Goal: Contribute content: Contribute content

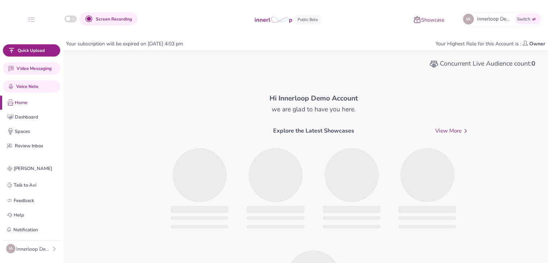
click at [50, 244] on div "IA Innerloop Demo Account" at bounding box center [31, 248] width 51 height 9
click at [53, 244] on div "IA Innerloop Demo Account" at bounding box center [31, 248] width 51 height 9
click at [61, 245] on div "Join Slack Talk to Avi Feedback Help Notification No new notification IA Innerl…" at bounding box center [31, 208] width 63 height 102
click at [53, 249] on icon "button" at bounding box center [54, 249] width 4 height 4
click at [70, 247] on icon "button" at bounding box center [68, 245] width 5 height 5
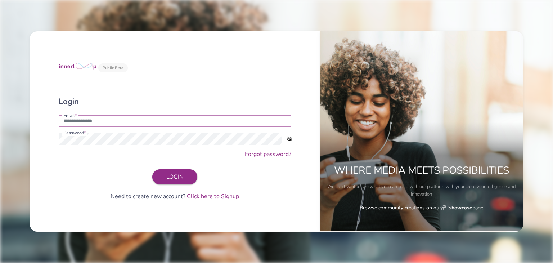
type input "**********"
drag, startPoint x: 158, startPoint y: 120, endPoint x: 42, endPoint y: 131, distance: 117.2
click at [42, 131] on div "**********" at bounding box center [175, 131] width 290 height 200
type input "**********"
click at [194, 177] on button "LOGIN" at bounding box center [174, 176] width 45 height 15
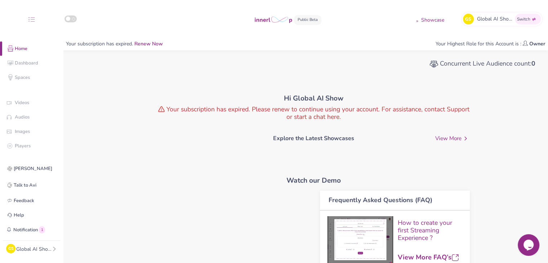
click at [45, 248] on div "Global AI Show" at bounding box center [34, 249] width 36 height 8
click at [50, 250] on div "GS Global AI Show Profile Teams Subscription Usage Billing Pricing Sign out" at bounding box center [31, 248] width 57 height 16
click at [55, 247] on icon "button" at bounding box center [54, 249] width 4 height 4
click at [85, 171] on button "Profile" at bounding box center [89, 177] width 63 height 13
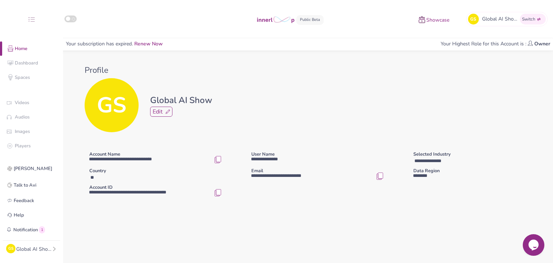
click at [219, 196] on img "button" at bounding box center [217, 192] width 7 height 7
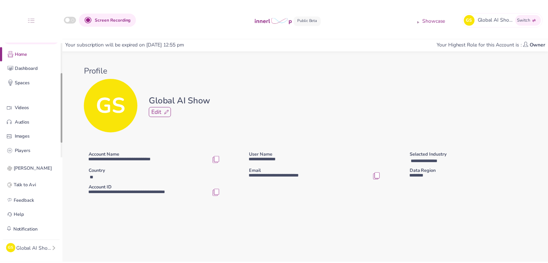
scroll to position [51, 0]
drag, startPoint x: 62, startPoint y: 103, endPoint x: 62, endPoint y: 134, distance: 31.3
click at [62, 134] on div at bounding box center [62, 106] width 2 height 70
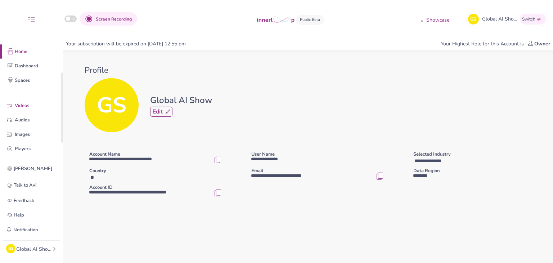
click at [38, 106] on p "Videos" at bounding box center [37, 106] width 45 height 8
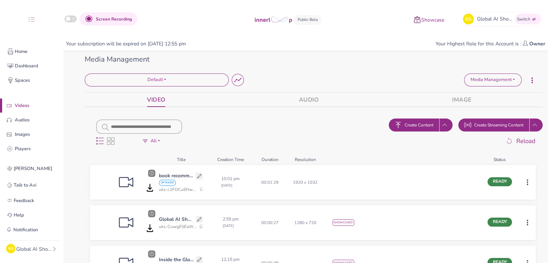
click at [44, 251] on div "Global AI Show" at bounding box center [34, 249] width 36 height 8
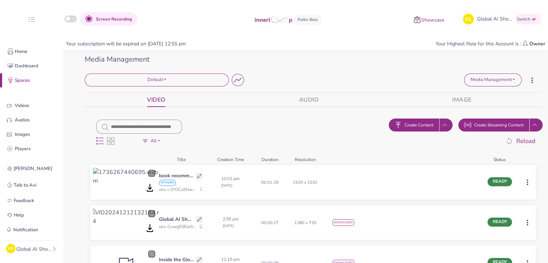
click at [436, 18] on p "Showcase" at bounding box center [432, 21] width 23 height 8
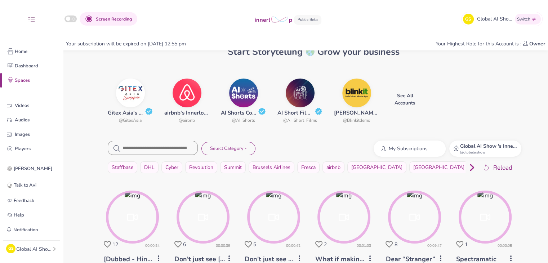
scroll to position [72, 0]
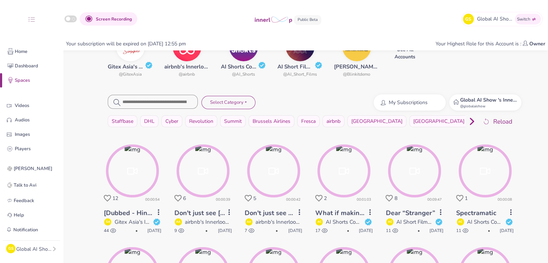
click at [499, 101] on strong "Global AI Show 's Innerloop Account" at bounding box center [502, 100] width 85 height 7
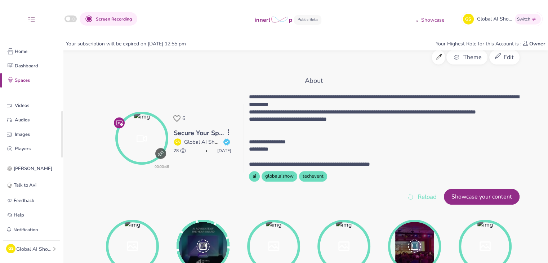
scroll to position [75, 0]
click at [38, 82] on p "Videos" at bounding box center [37, 82] width 45 height 8
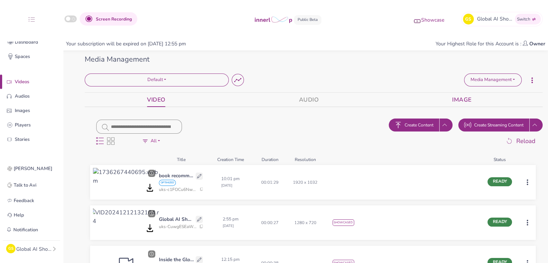
click at [456, 98] on link "IMAGE" at bounding box center [461, 100] width 19 height 14
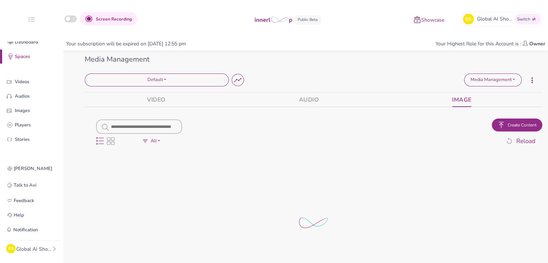
click at [498, 123] on img "button" at bounding box center [500, 124] width 7 height 7
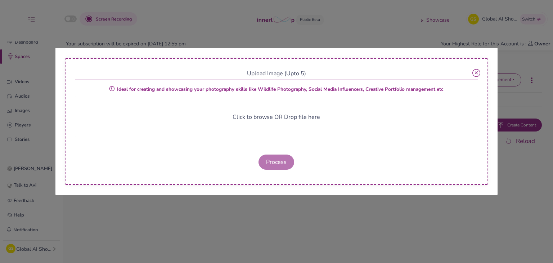
click at [308, 124] on div "Click to browse OR Drop file here" at bounding box center [277, 116] width 404 height 41
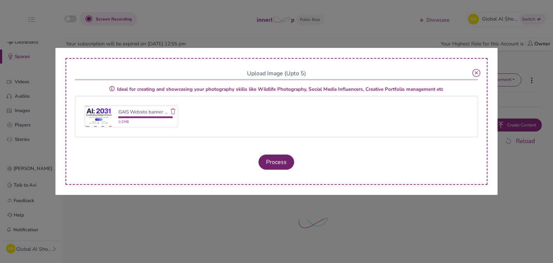
click at [281, 160] on button "Process" at bounding box center [277, 161] width 36 height 15
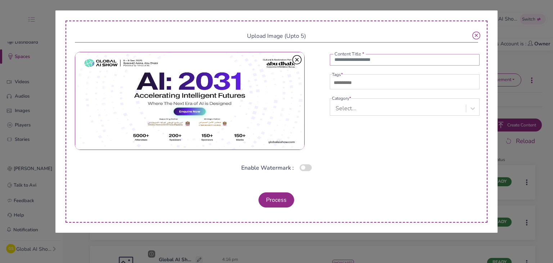
click at [350, 62] on input "text" at bounding box center [405, 60] width 150 height 12
paste input "**********"
type input "**********"
click at [380, 81] on input "text" at bounding box center [357, 83] width 50 height 9
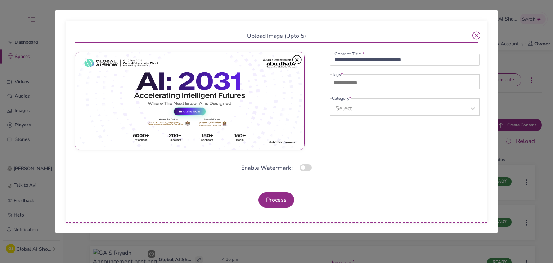
type input "**********"
type input "**"
paste input "**********"
type input "**********"
click at [376, 109] on fieldset "Category * Select..." at bounding box center [405, 105] width 150 height 21
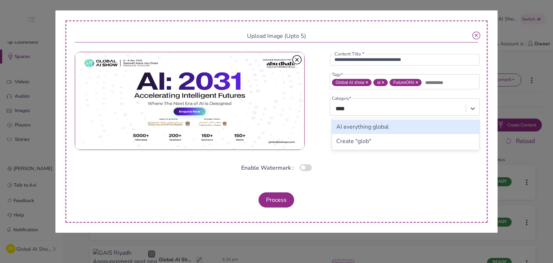
type input "*****"
click at [366, 115] on div "globa" at bounding box center [399, 108] width 134 height 13
drag, startPoint x: 371, startPoint y: 118, endPoint x: 350, endPoint y: 118, distance: 20.9
click at [350, 115] on div "Select..." at bounding box center [399, 108] width 134 height 13
type input "*****"
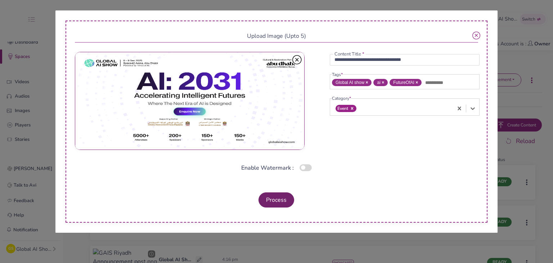
click at [291, 202] on button "Process" at bounding box center [277, 199] width 36 height 15
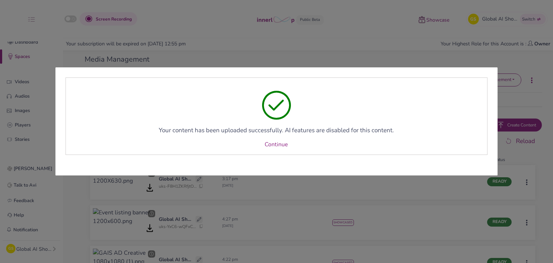
click at [282, 152] on div "Your content has been uploaded successfully. AI features are disabled for this …" at bounding box center [277, 115] width 422 height 77
click at [279, 147] on link "Continue" at bounding box center [276, 144] width 23 height 9
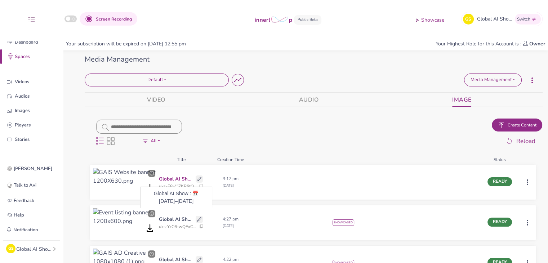
click at [177, 180] on p "Global AI Show : 📅 [DATE]–[DATE]" at bounding box center [176, 179] width 35 height 8
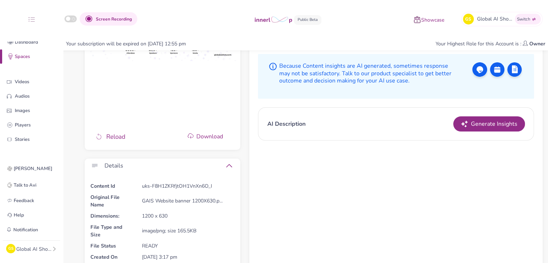
scroll to position [212, 0]
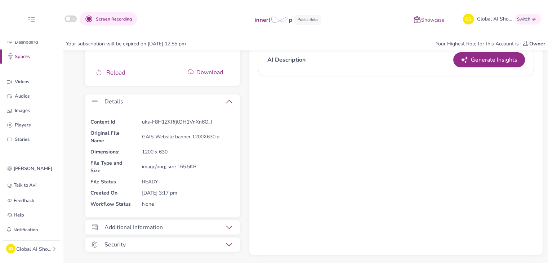
click at [229, 226] on icon at bounding box center [229, 227] width 6 height 6
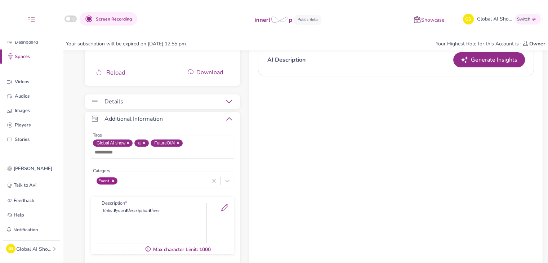
click at [225, 204] on icon at bounding box center [224, 207] width 7 height 7
click at [166, 212] on p at bounding box center [152, 211] width 98 height 8
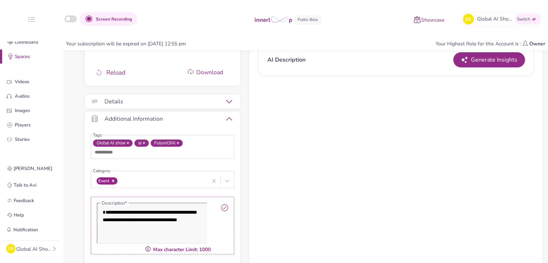
click at [225, 206] on icon at bounding box center [224, 207] width 7 height 7
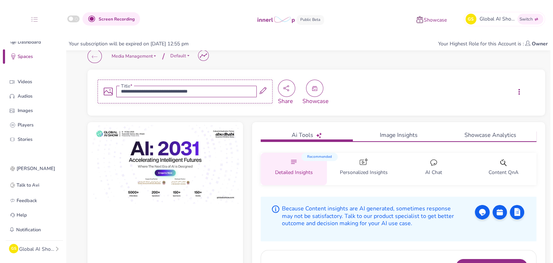
scroll to position [4, 0]
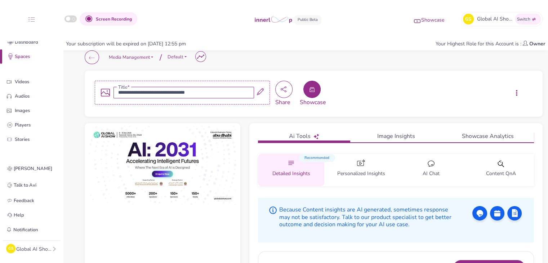
click at [313, 91] on icon "button" at bounding box center [312, 90] width 6 height 6
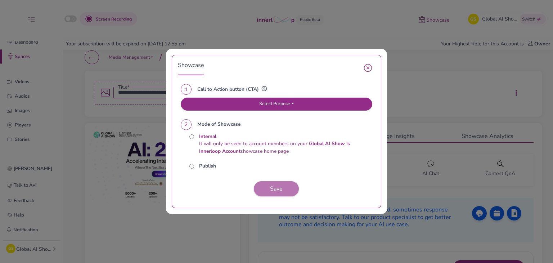
click at [287, 106] on button "Select Purpose" at bounding box center [277, 104] width 192 height 13
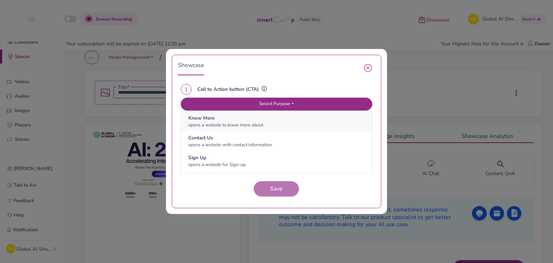
click at [242, 124] on span "opens a website to know more about" at bounding box center [225, 125] width 75 height 6
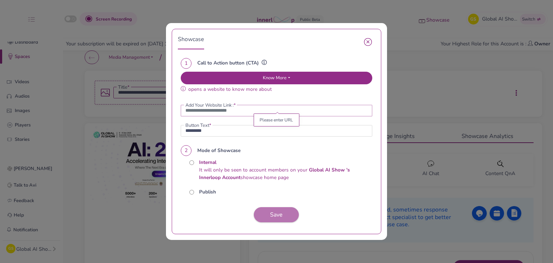
click at [341, 113] on input "url" at bounding box center [277, 111] width 192 height 12
paste input "**********"
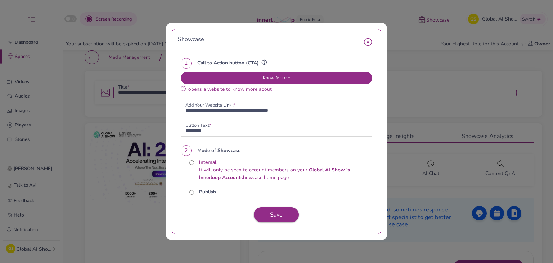
type input "**********"
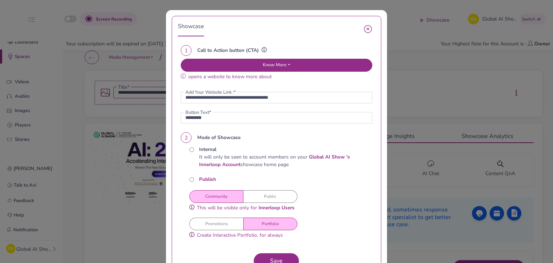
click at [259, 192] on button "Public" at bounding box center [270, 196] width 54 height 13
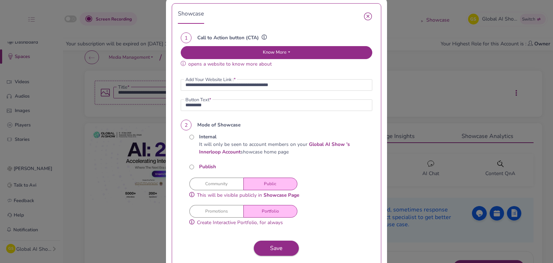
scroll to position [35, 0]
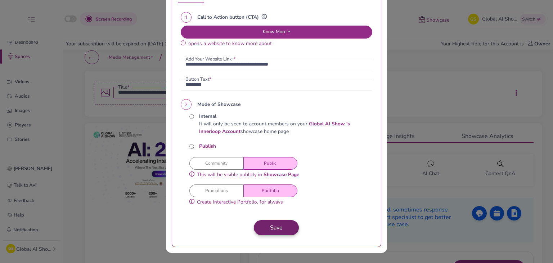
click at [270, 229] on span "Save" at bounding box center [276, 228] width 13 height 8
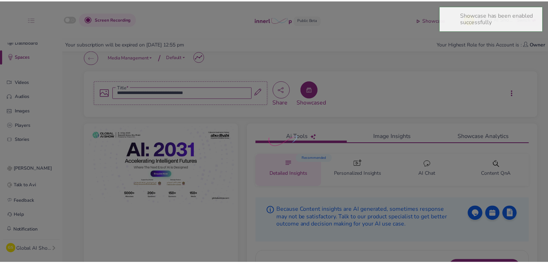
scroll to position [0, 0]
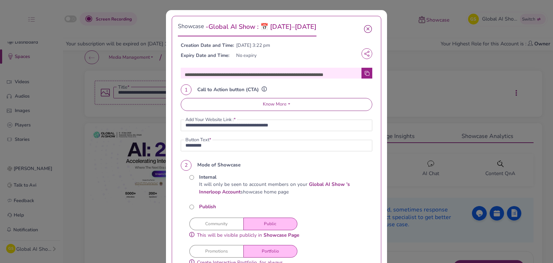
click at [364, 32] on icon "button" at bounding box center [368, 29] width 8 height 8
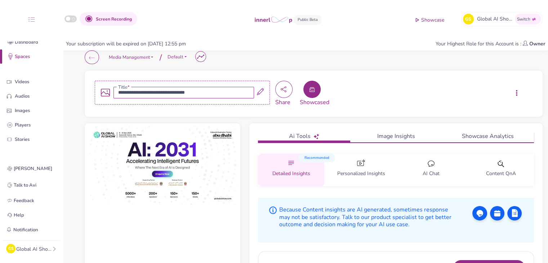
click at [441, 23] on p "Showcase" at bounding box center [432, 21] width 23 height 8
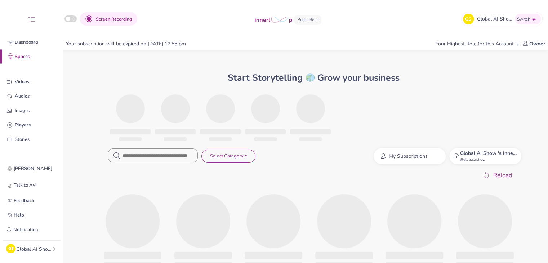
click at [476, 161] on span "@ globalaishow" at bounding box center [488, 159] width 57 height 5
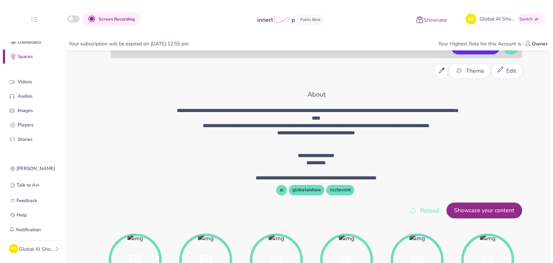
scroll to position [200, 0]
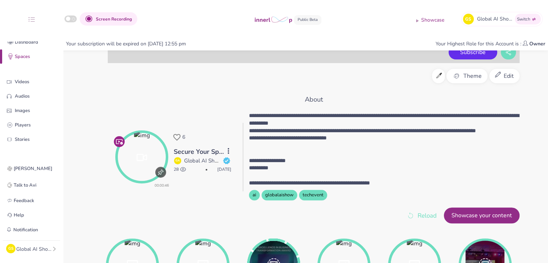
click at [499, 74] on icon at bounding box center [498, 76] width 6 height 9
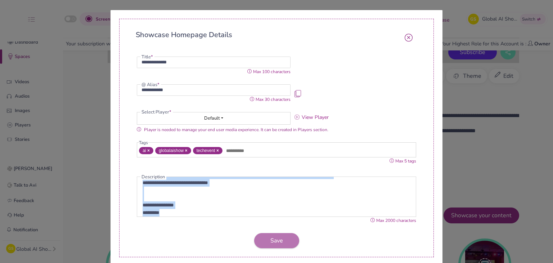
scroll to position [0, 0]
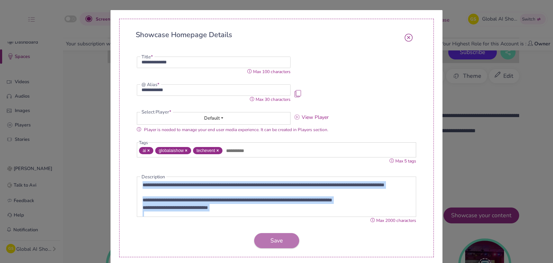
drag, startPoint x: 172, startPoint y: 193, endPoint x: 129, endPoint y: 161, distance: 53.0
click at [129, 161] on div "**********" at bounding box center [276, 138] width 315 height 238
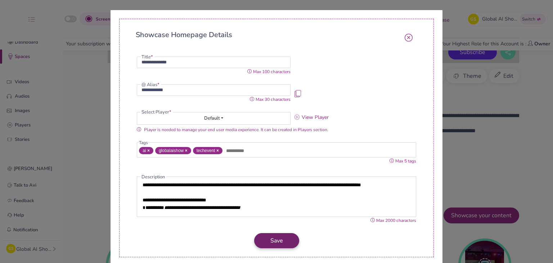
click at [288, 248] on button "Save" at bounding box center [276, 240] width 45 height 15
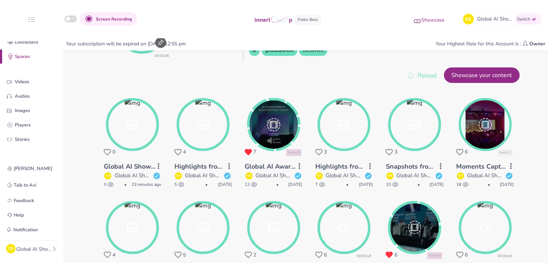
scroll to position [304, 0]
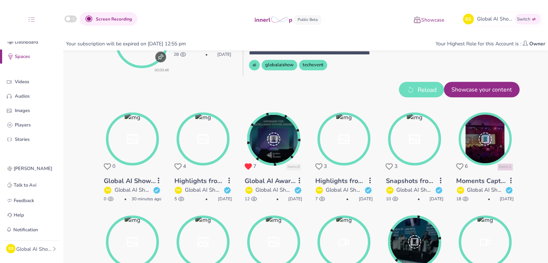
click at [406, 88] on icon "button" at bounding box center [410, 89] width 9 height 9
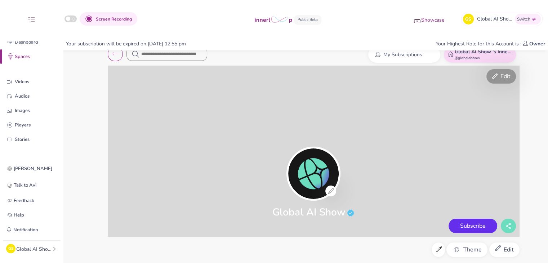
scroll to position [27, 0]
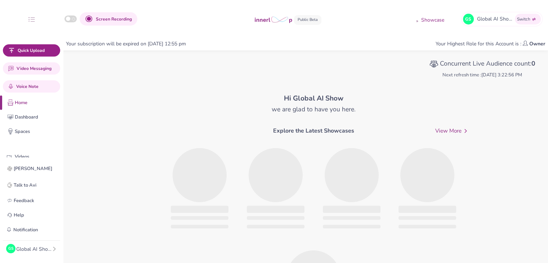
click at [419, 21] on img at bounding box center [416, 19] width 7 height 7
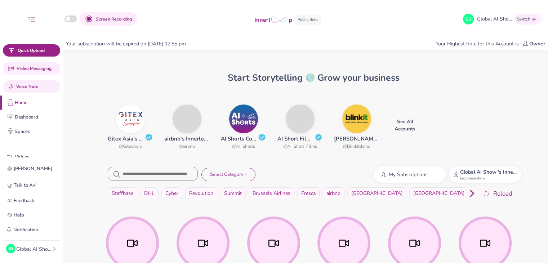
click at [491, 167] on div "Global AI Show 's Innerloop Account @ globalaishow" at bounding box center [485, 174] width 72 height 16
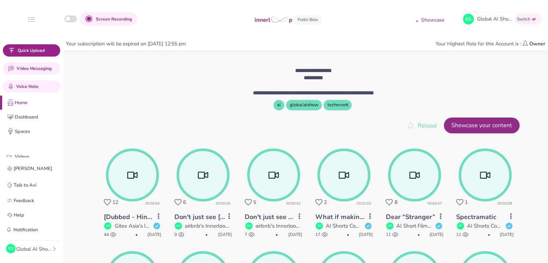
scroll to position [302, 0]
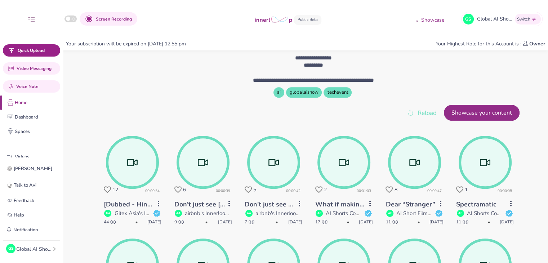
click at [197, 174] on circle at bounding box center [203, 162] width 51 height 51
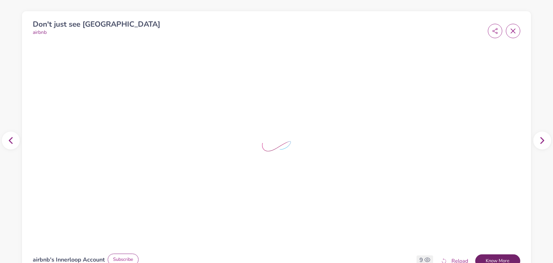
click at [502, 260] on button "Know More" at bounding box center [497, 261] width 45 height 14
click at [515, 27] on div "6" at bounding box center [495, 31] width 49 height 14
click at [512, 29] on span at bounding box center [513, 31] width 14 height 14
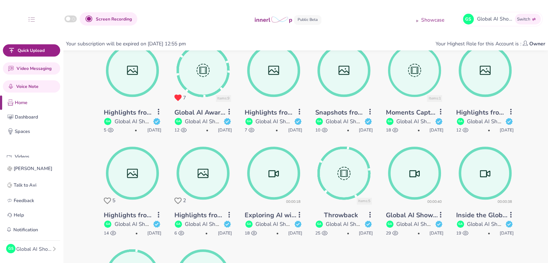
scroll to position [370, 0]
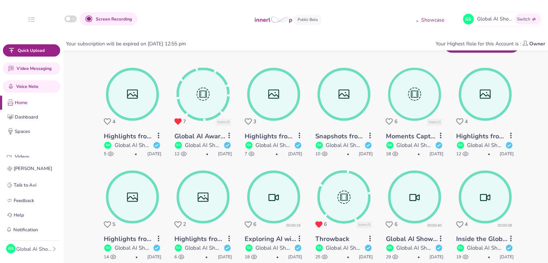
click at [142, 103] on circle at bounding box center [132, 94] width 51 height 51
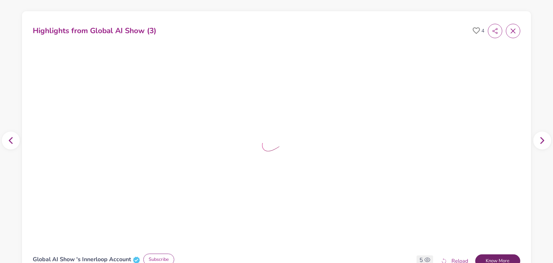
click at [493, 257] on button "Know More" at bounding box center [497, 261] width 45 height 14
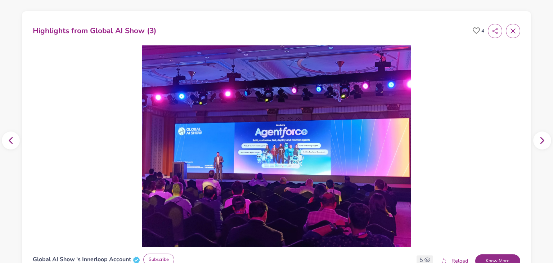
click at [510, 28] on icon at bounding box center [513, 30] width 7 height 7
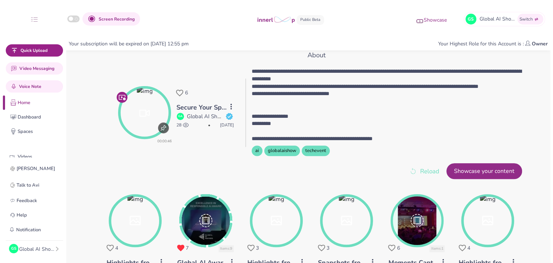
scroll to position [14, 0]
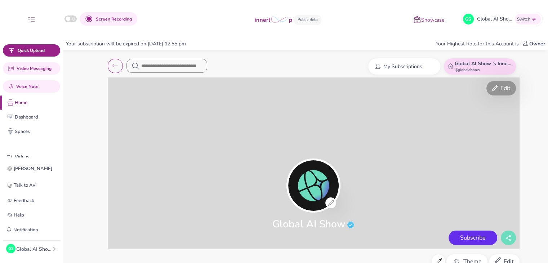
click at [502, 258] on div "Edit" at bounding box center [504, 261] width 30 height 14
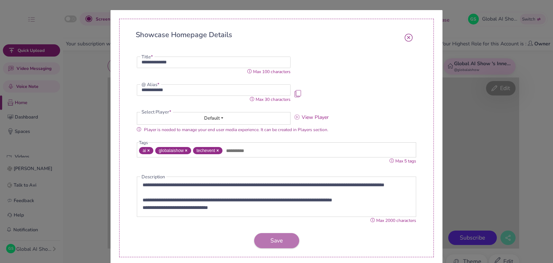
scroll to position [44, 0]
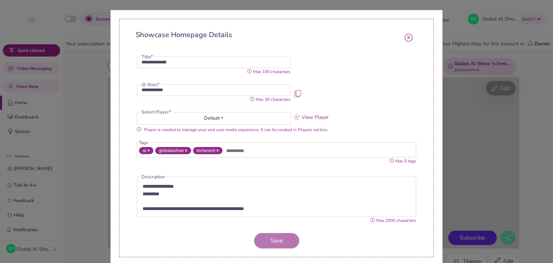
click at [235, 212] on p "**********" at bounding box center [272, 209] width 259 height 8
click at [235, 211] on p "**********" at bounding box center [272, 209] width 259 height 8
drag, startPoint x: 236, startPoint y: 209, endPoint x: 120, endPoint y: 212, distance: 116.0
click at [120, 212] on div "**********" at bounding box center [276, 138] width 315 height 238
click at [289, 239] on button "Save" at bounding box center [276, 240] width 45 height 15
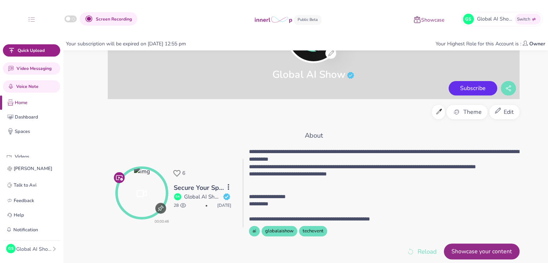
scroll to position [162, 0]
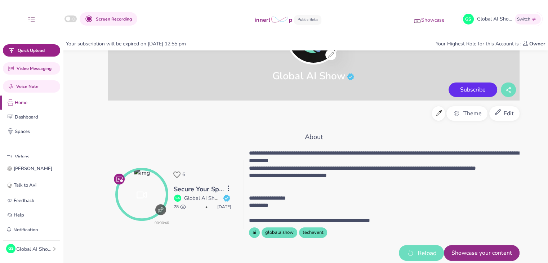
click at [409, 252] on icon "button" at bounding box center [410, 252] width 9 height 9
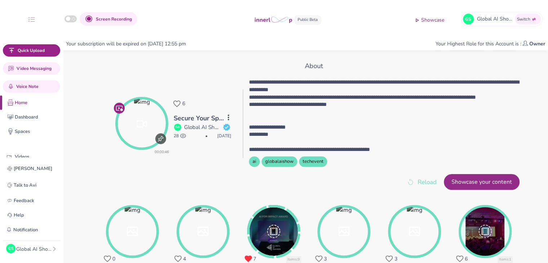
scroll to position [0, 0]
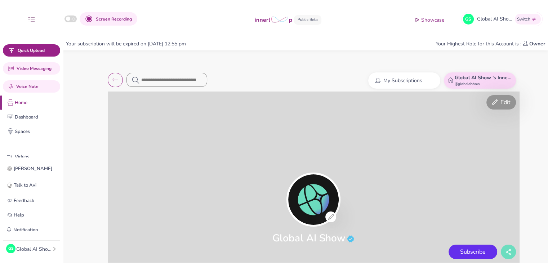
click at [48, 255] on div "GS Global AI Show Profile Teams Subscription Usage Billing Pricing Sign out" at bounding box center [31, 248] width 57 height 16
drag, startPoint x: 49, startPoint y: 252, endPoint x: 54, endPoint y: 250, distance: 6.4
click at [49, 252] on div "GS Global AI Show" at bounding box center [31, 248] width 51 height 9
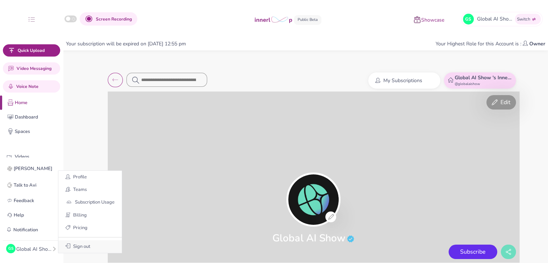
click at [63, 246] on button "Sign out" at bounding box center [89, 246] width 63 height 13
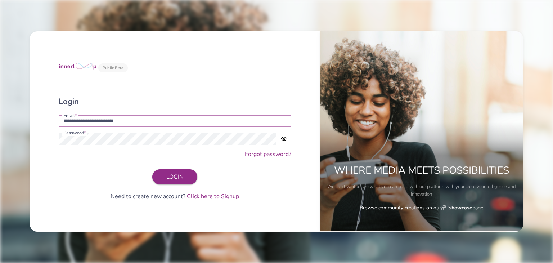
drag, startPoint x: 141, startPoint y: 120, endPoint x: 38, endPoint y: 120, distance: 103.0
click at [38, 120] on div "**********" at bounding box center [175, 131] width 290 height 200
type input "**********"
click at [189, 180] on button "LOGIN" at bounding box center [174, 176] width 45 height 15
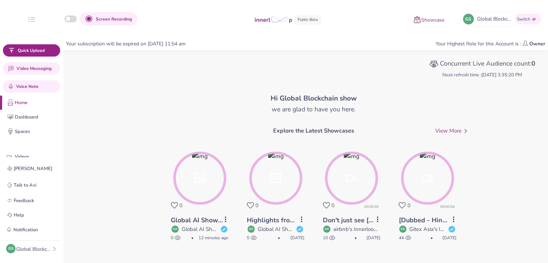
click at [208, 199] on circle at bounding box center [199, 178] width 51 height 51
click at [204, 196] on circle at bounding box center [199, 178] width 51 height 51
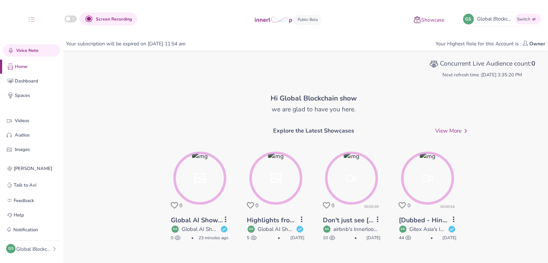
click at [440, 16] on div "Showcase" at bounding box center [428, 19] width 30 height 10
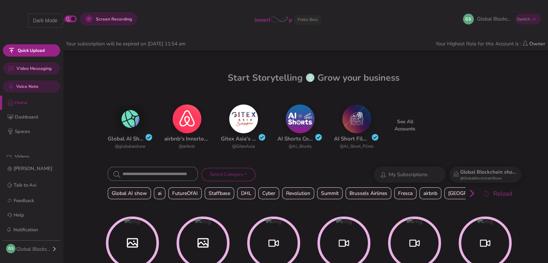
click at [72, 18] on button "button" at bounding box center [70, 18] width 12 height 7
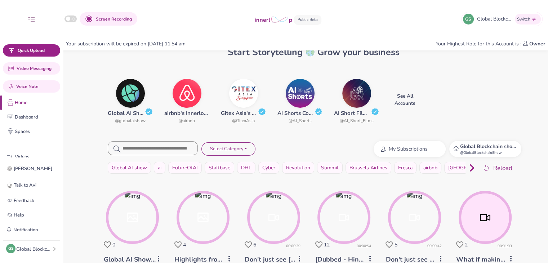
scroll to position [36, 0]
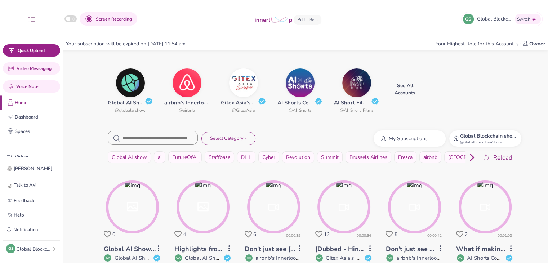
drag, startPoint x: 59, startPoint y: 33, endPoint x: 295, endPoint y: 140, distance: 259.1
click at [295, 140] on div "My Subscriptions Global Blockchain show Innerloop Account @ GlobalBlockchainShow" at bounding box center [387, 138] width 275 height 16
click at [31, 157] on p "Videos" at bounding box center [37, 157] width 45 height 8
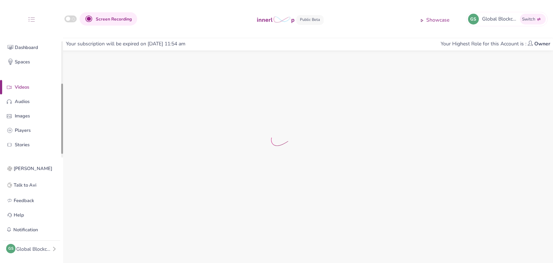
scroll to position [70, 0]
drag, startPoint x: 62, startPoint y: 102, endPoint x: 74, endPoint y: 145, distance: 44.6
click at [74, 145] on body "Screen Recording Showcase GS Global Blockchain show Innerloop Account Switch Qu…" at bounding box center [276, 158] width 553 height 209
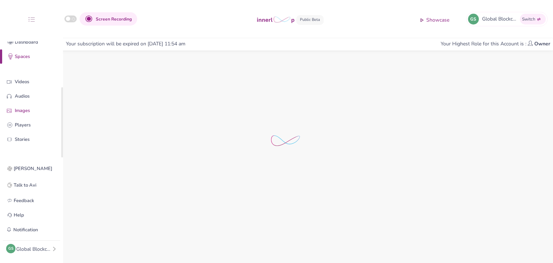
click at [30, 108] on p "Images" at bounding box center [37, 111] width 45 height 8
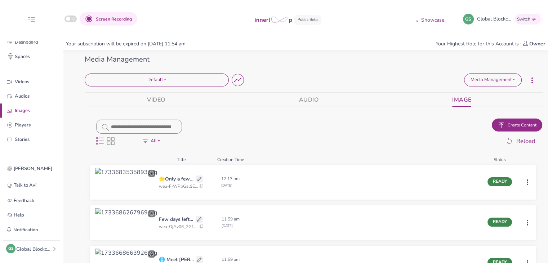
click at [514, 125] on span "Create Content" at bounding box center [521, 125] width 29 height 6
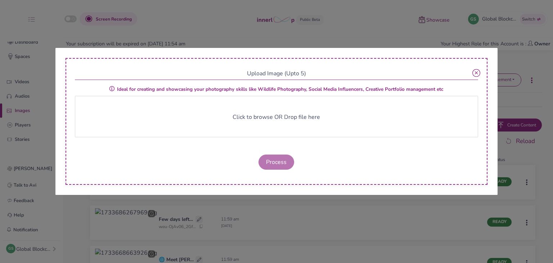
click at [274, 119] on span "Click to browse OR Drop file here" at bounding box center [277, 117] width 88 height 8
click at [311, 119] on span "Click to browse OR Drop file here" at bounding box center [277, 117] width 88 height 8
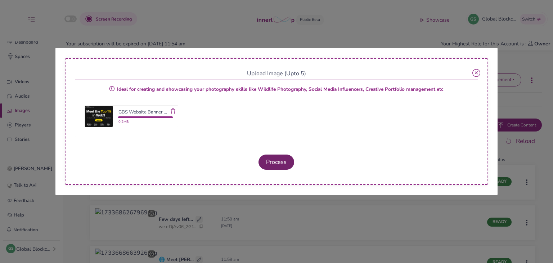
click at [290, 167] on button "Process" at bounding box center [277, 161] width 36 height 15
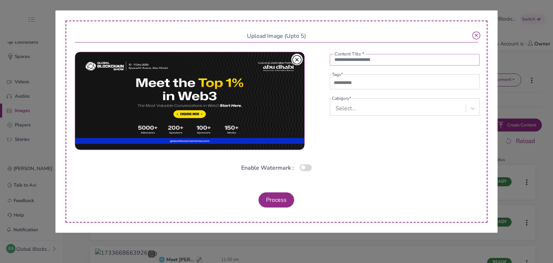
click at [346, 63] on input "text" at bounding box center [405, 60] width 150 height 12
paste input "**********"
type input "**********"
click at [382, 86] on input "text" at bounding box center [357, 83] width 50 height 9
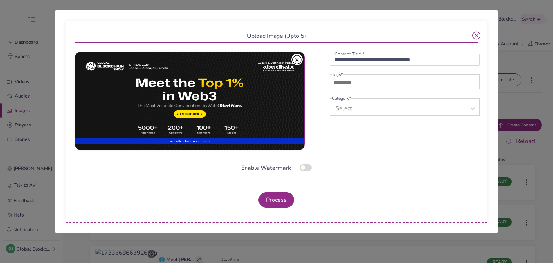
click at [395, 85] on div at bounding box center [405, 84] width 147 height 12
click at [355, 84] on input "text" at bounding box center [357, 83] width 50 height 9
click at [355, 80] on input "text" at bounding box center [357, 83] width 50 height 9
type input "******"
type input "**********"
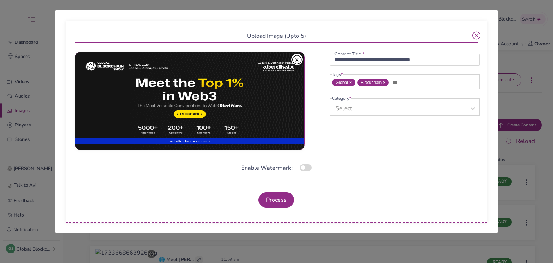
type input "****"
type input "**"
click at [355, 116] on div "Select..." at bounding box center [346, 117] width 21 height 9
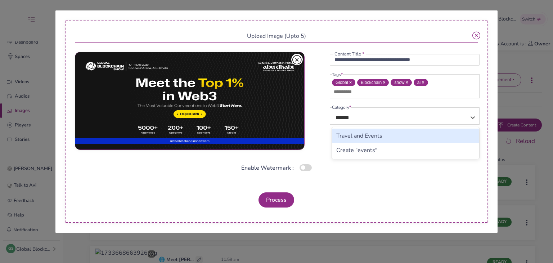
type input "*****"
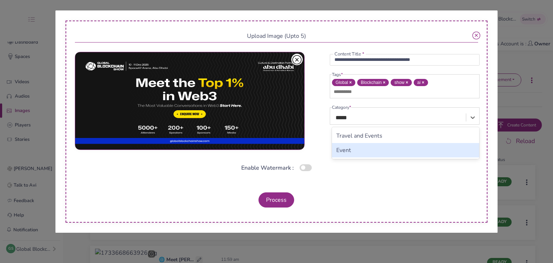
click at [365, 154] on div "Event" at bounding box center [405, 150] width 147 height 14
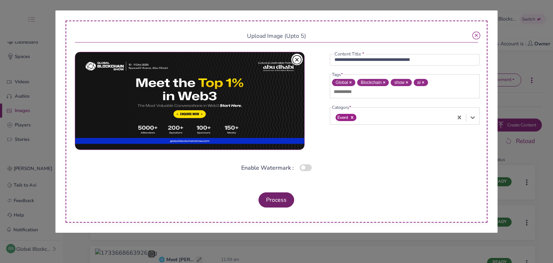
click at [288, 202] on button "Process" at bounding box center [277, 199] width 36 height 15
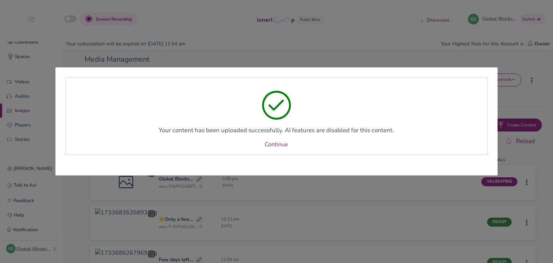
click at [277, 139] on div "Your content has been uploaded successfully. AI features are disabled for this …" at bounding box center [277, 115] width 422 height 77
click at [278, 142] on link "Continue" at bounding box center [276, 144] width 23 height 9
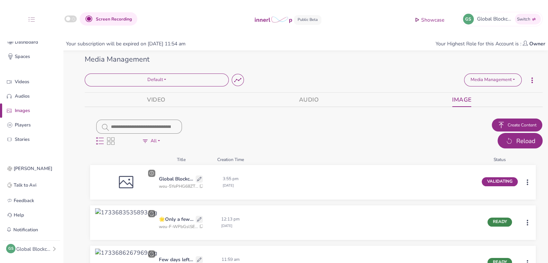
click at [532, 143] on span "Reload" at bounding box center [525, 140] width 19 height 9
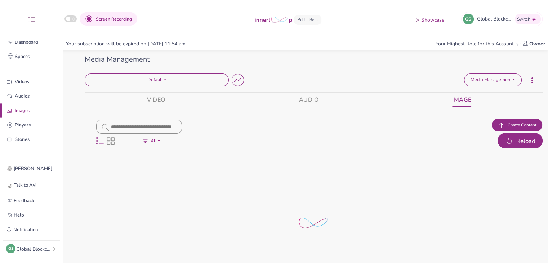
click at [532, 143] on span "Reload" at bounding box center [525, 140] width 19 height 9
drag, startPoint x: 532, startPoint y: 143, endPoint x: 511, endPoint y: 112, distance: 37.0
click at [532, 143] on span "Reload" at bounding box center [525, 140] width 19 height 9
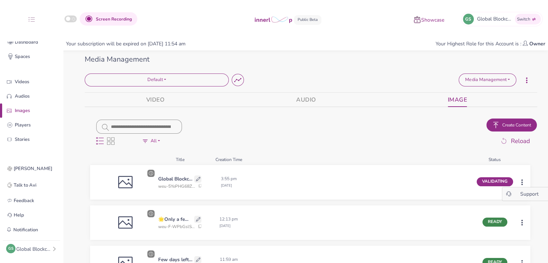
click at [525, 182] on html "Screen Recording Showcase GS Global Blockchain show Innerloop Account Switch Qu…" at bounding box center [274, 131] width 548 height 263
click at [529, 135] on html "Screen Recording Showcase GS Global Blockchain show Innerloop Account Switch Qu…" at bounding box center [276, 131] width 553 height 263
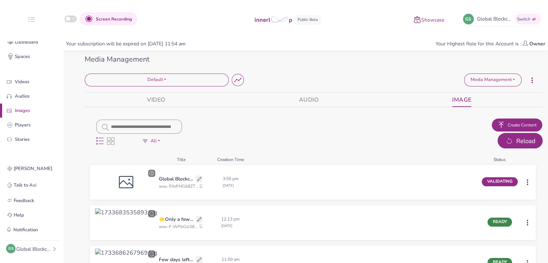
click at [523, 140] on span "Reload" at bounding box center [525, 140] width 19 height 9
click at [520, 144] on span "Reload" at bounding box center [525, 140] width 19 height 9
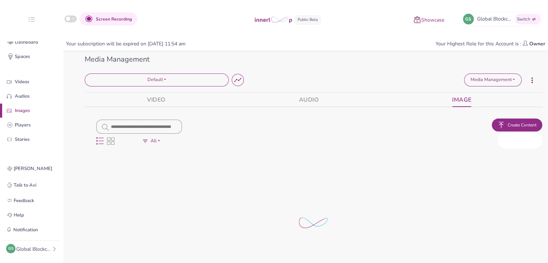
click at [520, 144] on span "Reload" at bounding box center [525, 140] width 19 height 9
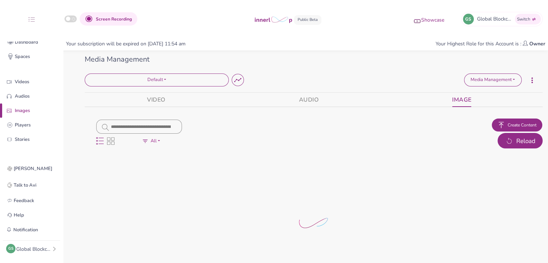
click at [520, 144] on span "Reload" at bounding box center [525, 140] width 19 height 9
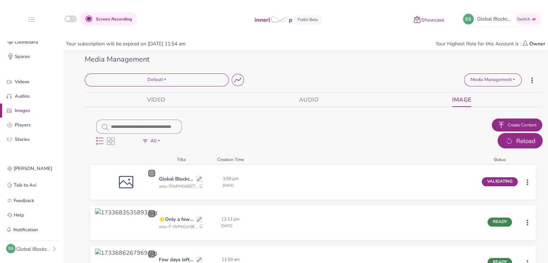
click at [510, 133] on button "Reload" at bounding box center [519, 141] width 45 height 16
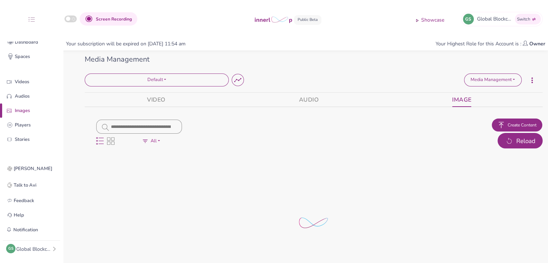
click at [520, 139] on span "Reload" at bounding box center [525, 140] width 19 height 9
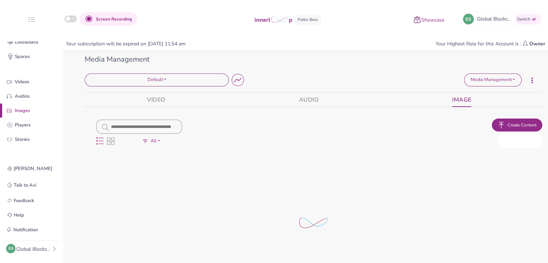
click at [520, 139] on span "Reload" at bounding box center [525, 140] width 19 height 9
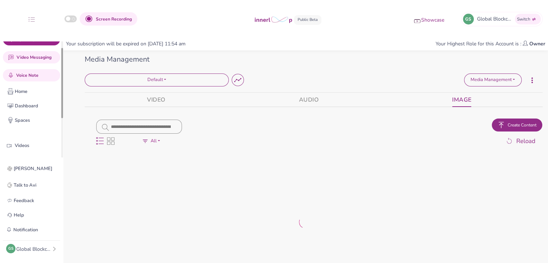
scroll to position [10, 0]
drag, startPoint x: 61, startPoint y: 91, endPoint x: 51, endPoint y: 62, distance: 31.1
click at [66, 52] on html "Screen Recording Showcase GS Global Blockchain show Innerloop Account Switch Qu…" at bounding box center [274, 131] width 548 height 263
click at [30, 89] on p "Home" at bounding box center [37, 93] width 45 height 8
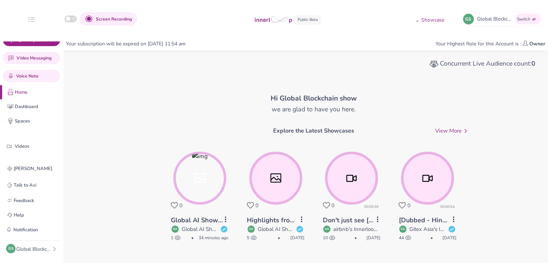
click at [204, 193] on circle at bounding box center [199, 178] width 51 height 51
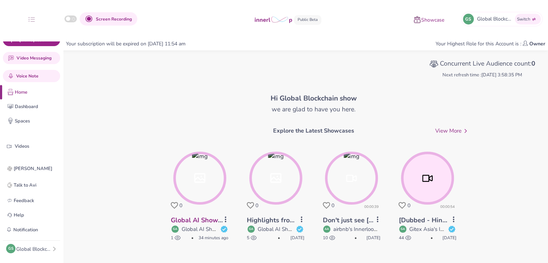
click at [199, 221] on link "Global AI Show : 📅 [DATE]–[DATE]" at bounding box center [225, 220] width 108 height 9
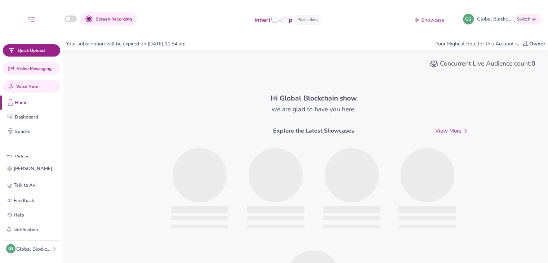
scroll to position [75, 0]
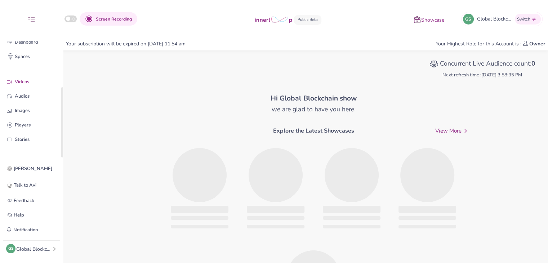
click at [39, 82] on p "Videos" at bounding box center [37, 82] width 45 height 8
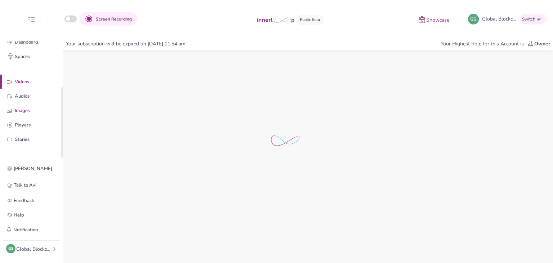
click at [31, 108] on p "Images" at bounding box center [37, 111] width 45 height 8
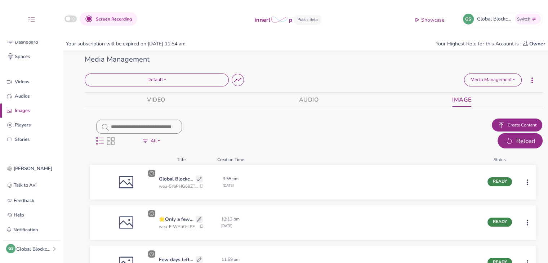
click at [505, 134] on button "Reload" at bounding box center [519, 141] width 45 height 16
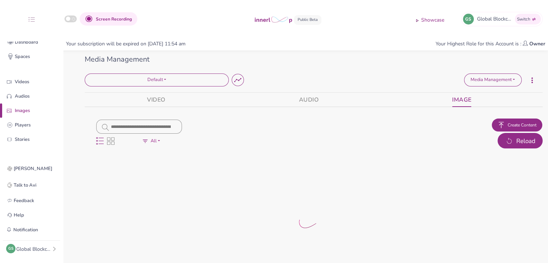
click at [529, 141] on span "Reload" at bounding box center [525, 140] width 19 height 9
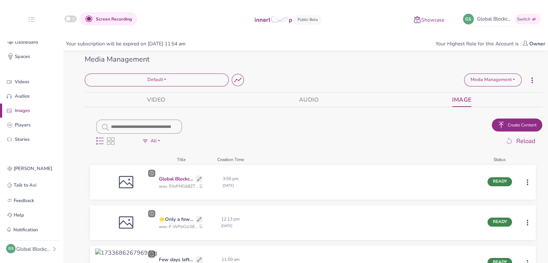
click at [173, 177] on p "Global Blockchain Show – 📅 [DATE]–[DATE]" at bounding box center [176, 179] width 35 height 8
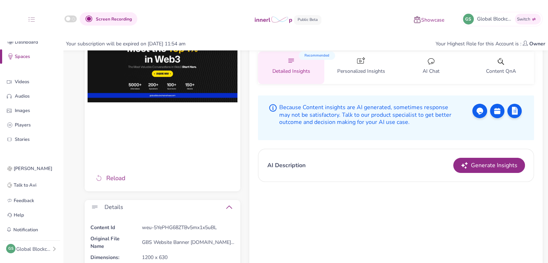
scroll to position [36, 0]
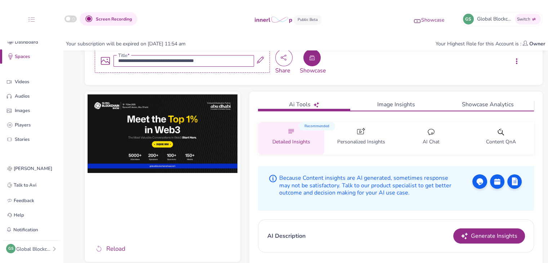
click at [313, 64] on button "button" at bounding box center [311, 57] width 17 height 17
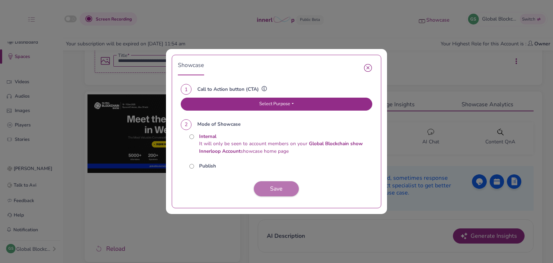
click at [290, 108] on button "Select Purpose" at bounding box center [277, 104] width 192 height 13
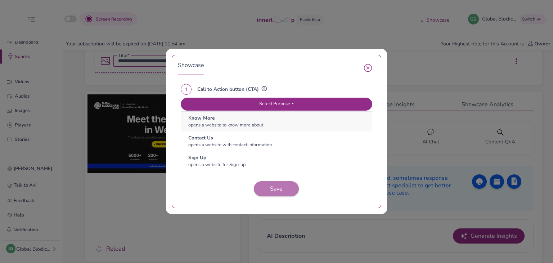
click at [278, 118] on p "Know More" at bounding box center [276, 119] width 176 height 8
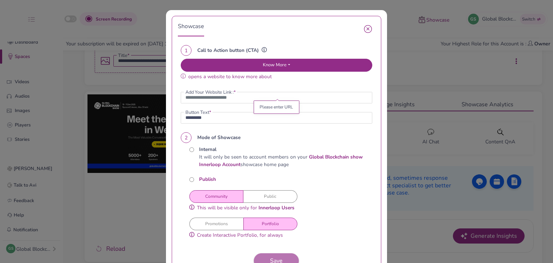
click at [370, 24] on button "button" at bounding box center [368, 29] width 14 height 14
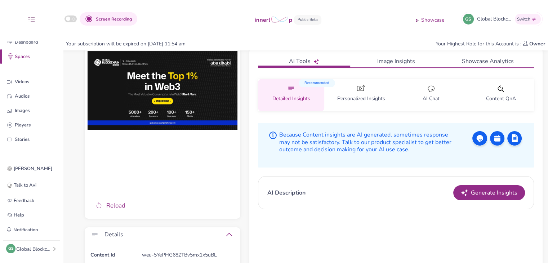
scroll to position [212, 0]
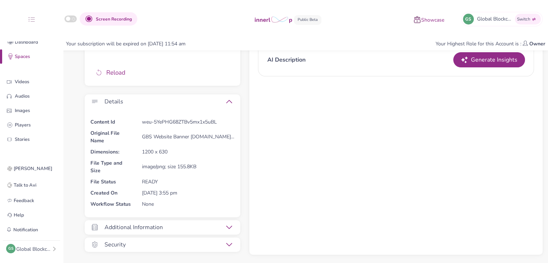
click at [227, 226] on icon at bounding box center [229, 227] width 6 height 6
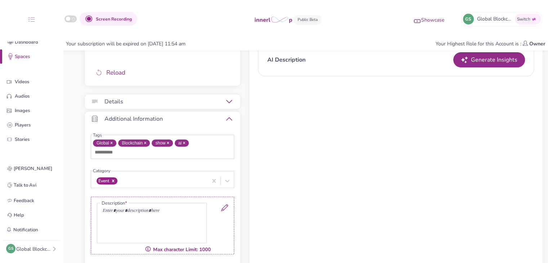
click at [225, 206] on icon at bounding box center [224, 207] width 7 height 7
click at [143, 214] on p at bounding box center [152, 211] width 98 height 8
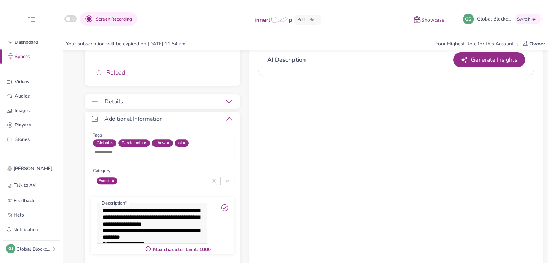
scroll to position [0, 0]
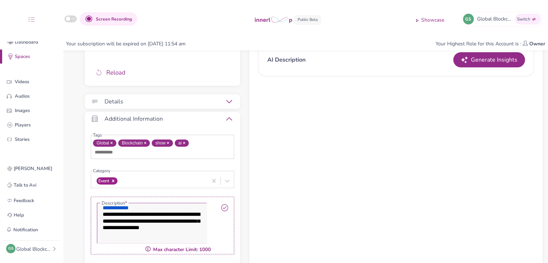
click at [226, 204] on icon at bounding box center [224, 207] width 7 height 7
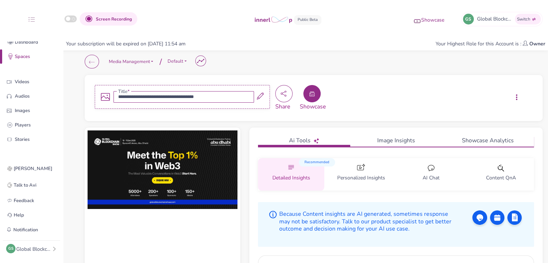
click at [313, 91] on icon "button" at bounding box center [312, 94] width 6 height 6
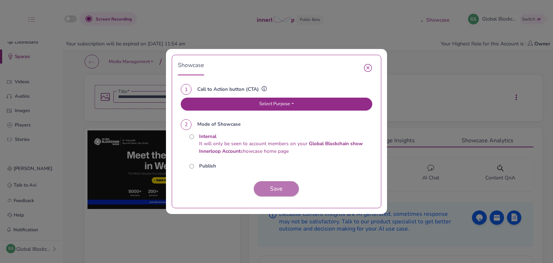
click at [265, 106] on button "Select Purpose" at bounding box center [277, 104] width 192 height 13
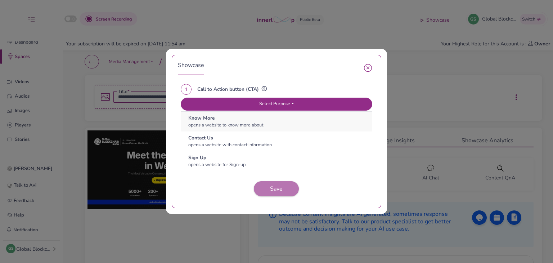
click at [264, 121] on p "Know More" at bounding box center [276, 119] width 176 height 8
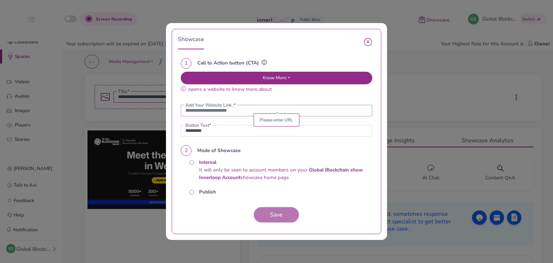
click at [233, 113] on input "url" at bounding box center [277, 111] width 192 height 12
paste input "**********"
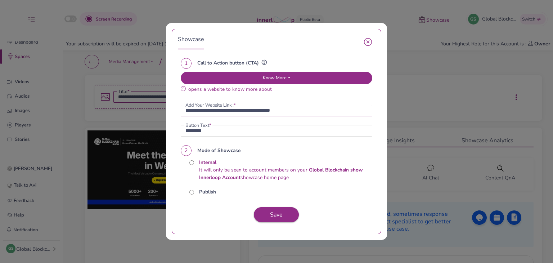
paste input "**********"
type input "**********"
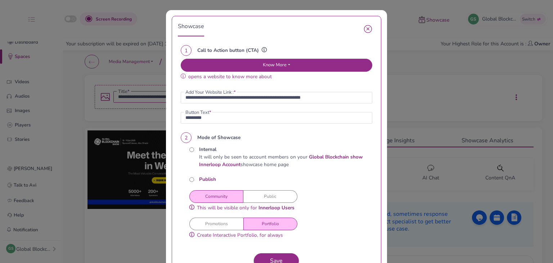
drag, startPoint x: 266, startPoint y: 202, endPoint x: 312, endPoint y: 192, distance: 46.3
click at [267, 202] on button "Public" at bounding box center [270, 196] width 54 height 13
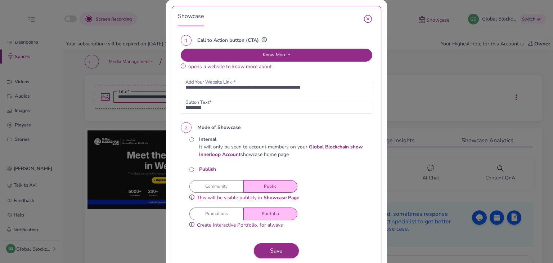
scroll to position [35, 0]
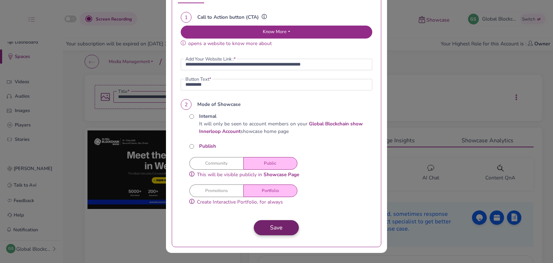
click at [281, 230] on button "Save" at bounding box center [276, 227] width 45 height 15
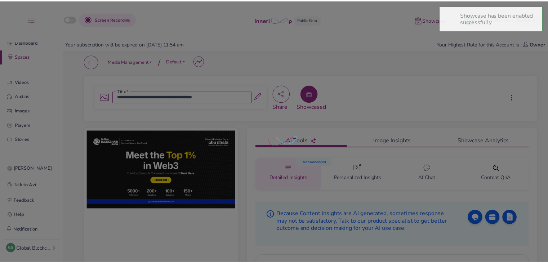
scroll to position [0, 0]
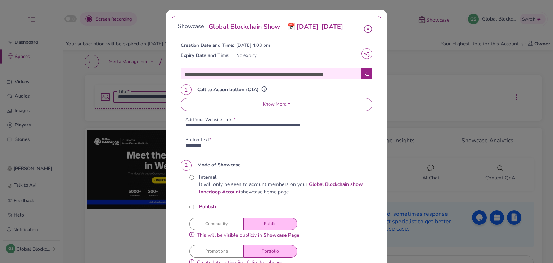
click at [365, 26] on icon "button" at bounding box center [368, 29] width 8 height 8
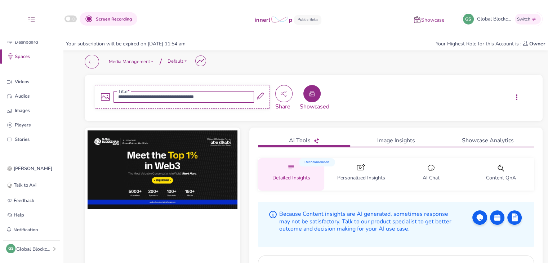
click at [428, 19] on p "Showcase" at bounding box center [432, 21] width 23 height 8
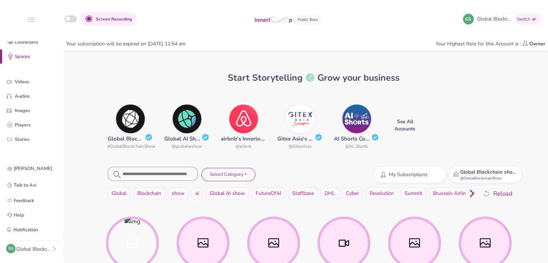
click at [481, 178] on span "@ GlobalBlockchainShow" at bounding box center [488, 178] width 57 height 5
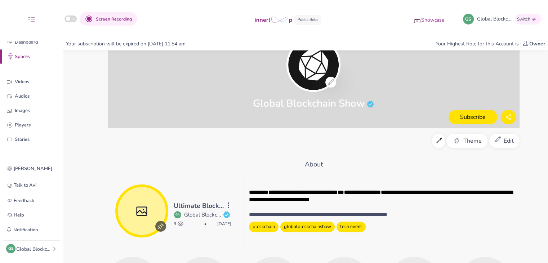
scroll to position [307, 0]
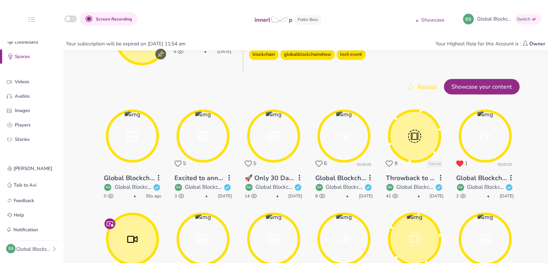
click at [146, 143] on circle at bounding box center [132, 136] width 51 height 51
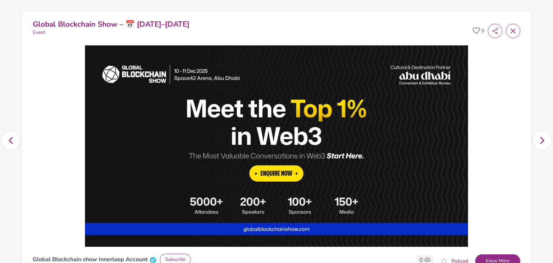
click at [96, 23] on span "Global Blockchain Show – 📅 10–11 Dec 2025" at bounding box center [111, 24] width 157 height 10
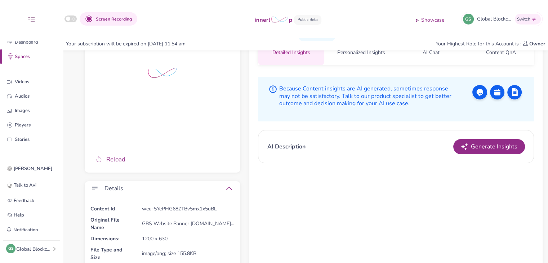
scroll to position [212, 0]
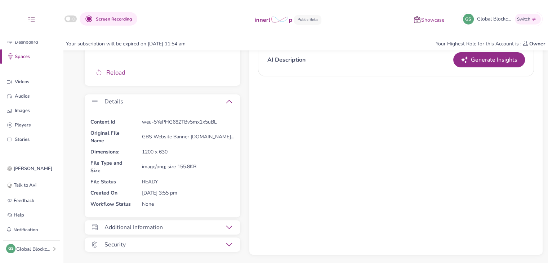
click at [225, 226] on div at bounding box center [228, 227] width 8 height 6
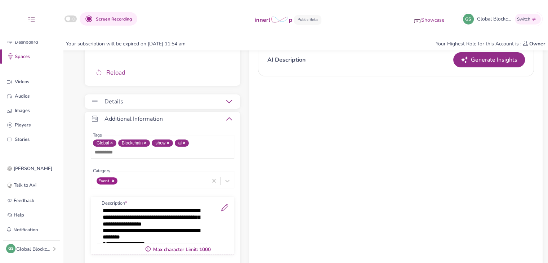
click at [219, 204] on link at bounding box center [221, 223] width 13 height 39
click at [170, 224] on span "**********" at bounding box center [151, 217] width 97 height 18
click at [165, 227] on h3 "**********" at bounding box center [152, 217] width 98 height 20
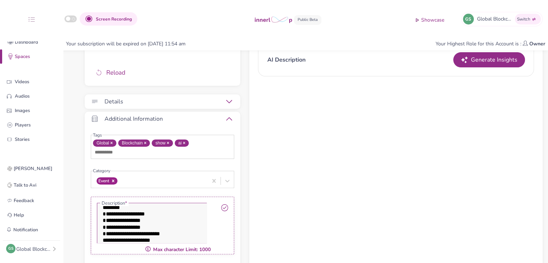
scroll to position [51, 0]
click at [180, 223] on h3 "**********" at bounding box center [152, 220] width 99 height 6
click at [173, 237] on h3 "**********" at bounding box center [152, 234] width 99 height 6
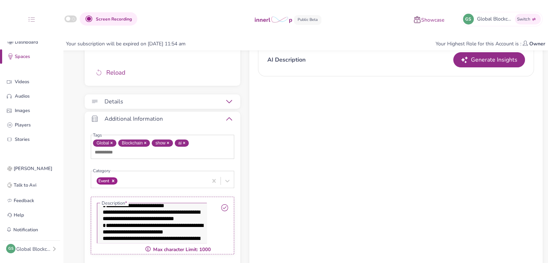
scroll to position [89, 0]
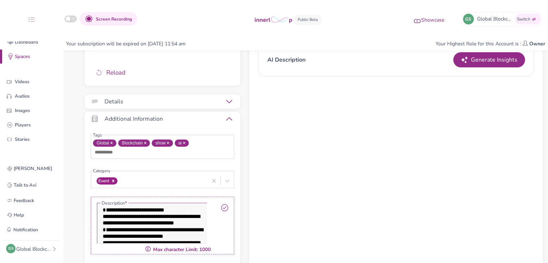
click at [181, 213] on h3 "**********" at bounding box center [152, 210] width 99 height 6
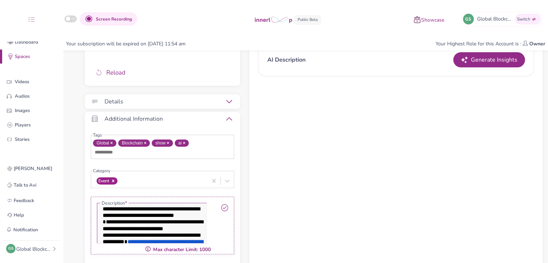
scroll to position [111, 0]
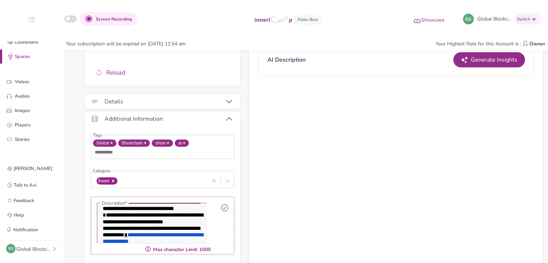
click at [160, 224] on span "**********" at bounding box center [153, 218] width 100 height 12
click at [162, 212] on h3 "**********" at bounding box center [152, 205] width 99 height 13
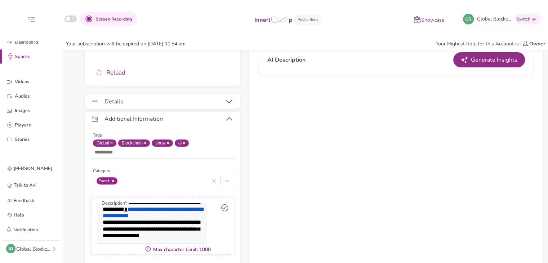
scroll to position [147, 0]
click at [194, 198] on span "**********" at bounding box center [153, 192] width 100 height 12
click at [197, 207] on div "**********" at bounding box center [151, 223] width 109 height 40
click at [148, 208] on h3 "**********" at bounding box center [152, 209] width 99 height 20
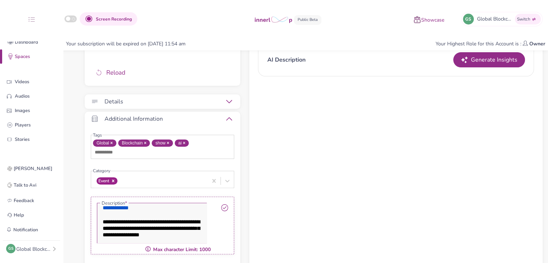
click at [224, 206] on icon at bounding box center [224, 207] width 7 height 7
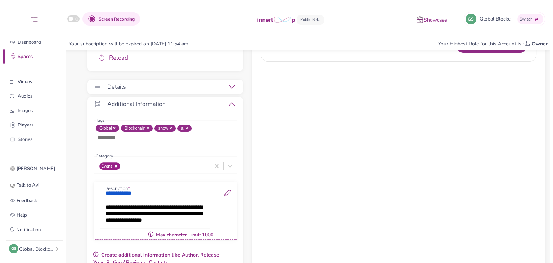
scroll to position [0, 0]
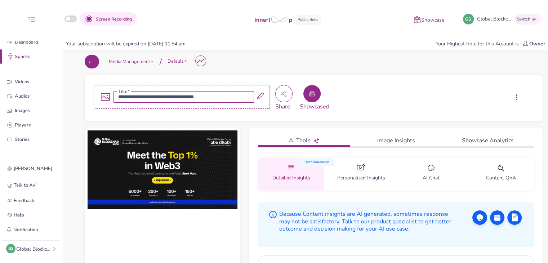
click at [97, 61] on button "button" at bounding box center [92, 62] width 14 height 14
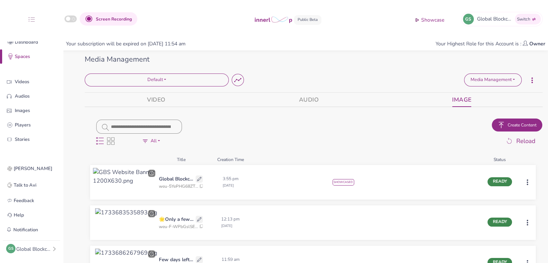
click at [48, 252] on div "Global Blockchain show" at bounding box center [34, 249] width 36 height 8
click at [72, 247] on button "Sign out" at bounding box center [89, 246] width 63 height 13
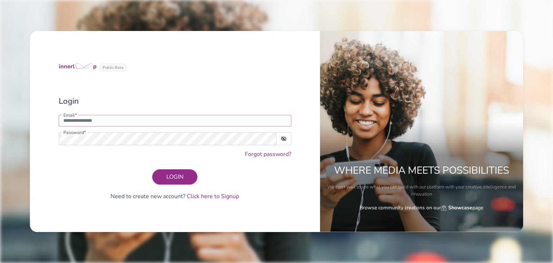
type input "**********"
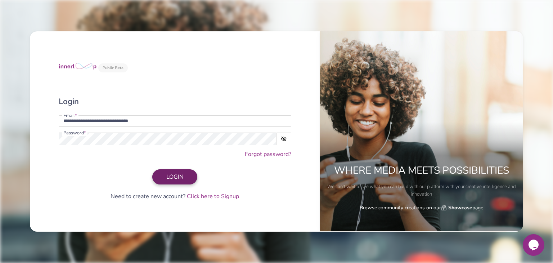
click at [179, 174] on span "LOGIN" at bounding box center [174, 177] width 17 height 8
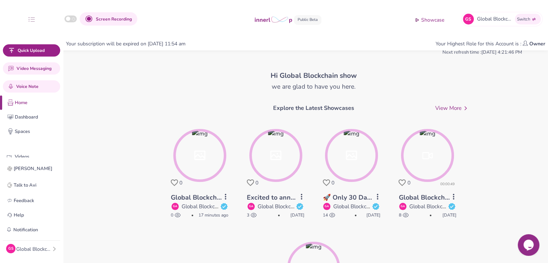
scroll to position [9, 0]
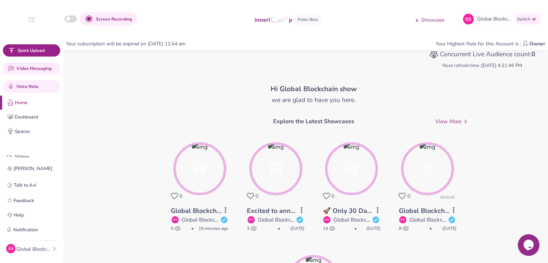
click at [50, 253] on button "GS Global Blockchain show" at bounding box center [31, 248] width 51 height 10
click at [98, 176] on button "Profile" at bounding box center [89, 177] width 63 height 13
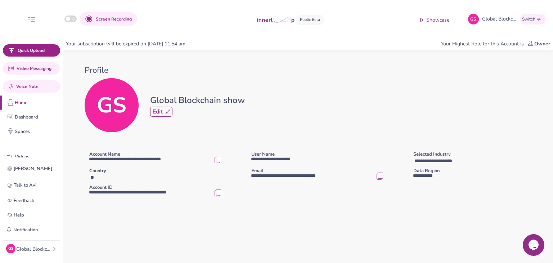
click at [215, 196] on img "button" at bounding box center [217, 192] width 7 height 7
drag, startPoint x: 61, startPoint y: 98, endPoint x: 99, endPoint y: 0, distance: 104.5
click at [81, 54] on div "**********" at bounding box center [276, 128] width 553 height 149
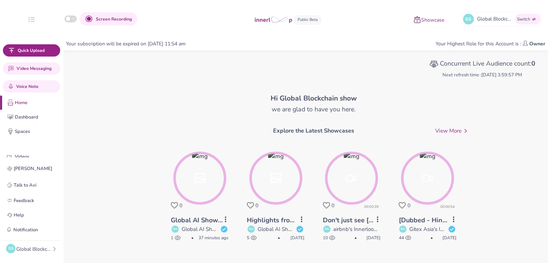
click at [421, 21] on p "Showcase" at bounding box center [432, 21] width 23 height 8
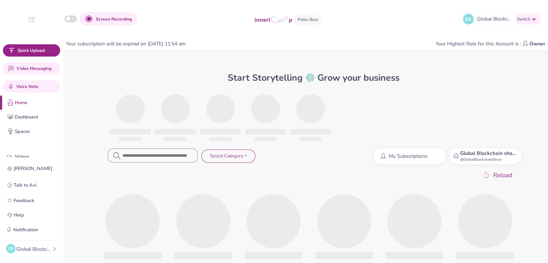
click at [473, 156] on strong "Global Blockchain show Innerloop Account" at bounding box center [510, 153] width 100 height 7
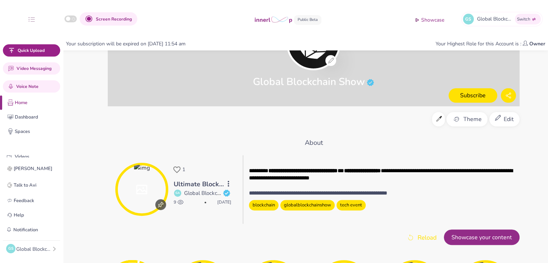
scroll to position [166, 0]
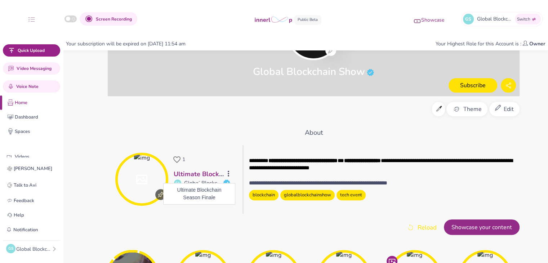
click at [215, 176] on link "Ultimate Blockchain Season Finale" at bounding box center [226, 174] width 107 height 9
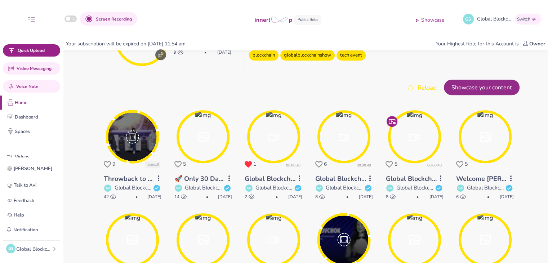
scroll to position [340, 0]
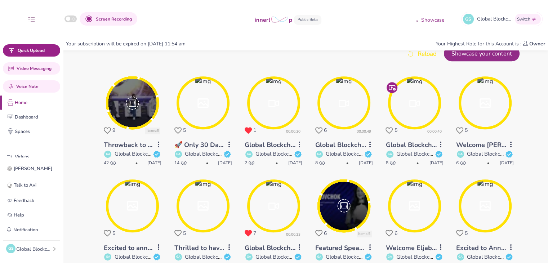
click at [346, 110] on circle at bounding box center [343, 102] width 51 height 51
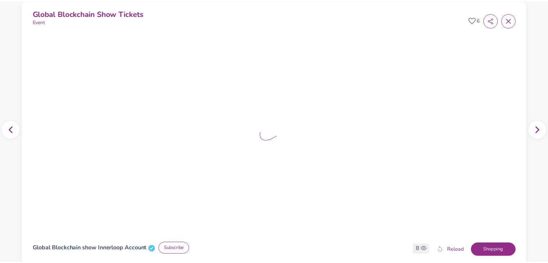
scroll to position [10, 0]
click at [510, 26] on span at bounding box center [513, 20] width 14 height 14
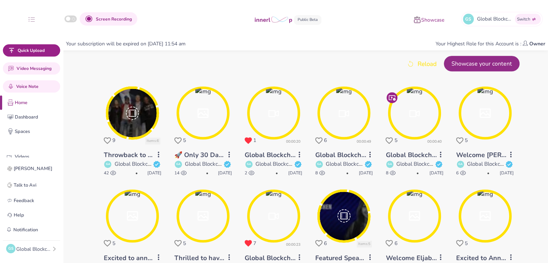
scroll to position [347, 0]
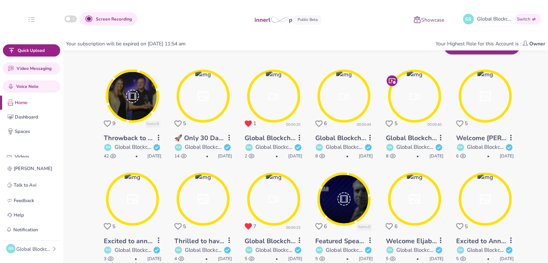
click at [219, 103] on circle at bounding box center [203, 96] width 51 height 51
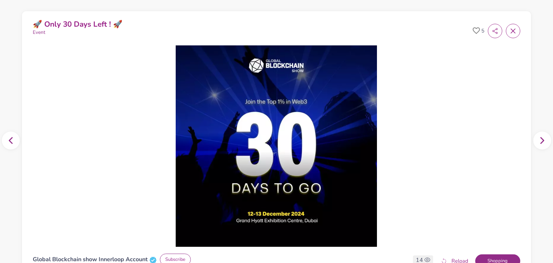
click at [510, 28] on icon at bounding box center [513, 30] width 7 height 7
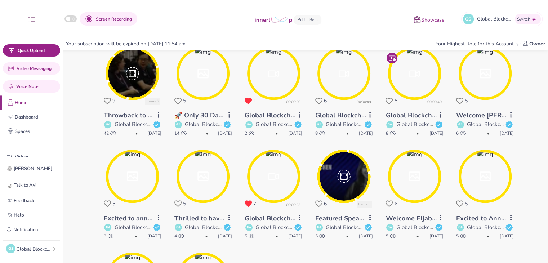
scroll to position [369, 0]
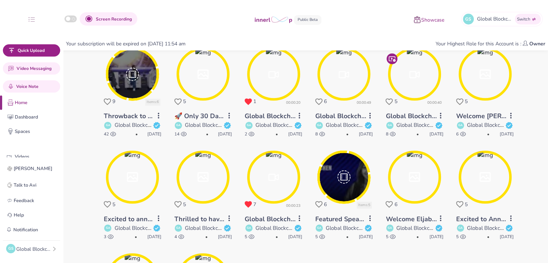
click at [127, 202] on icon at bounding box center [132, 176] width 63 height 63
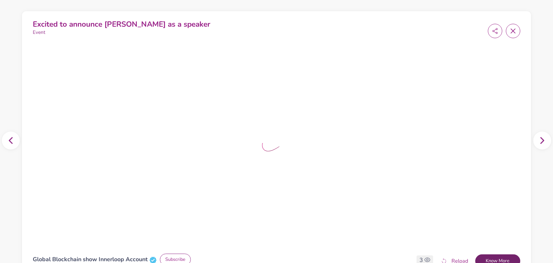
click at [479, 254] on button "Know More" at bounding box center [497, 261] width 45 height 14
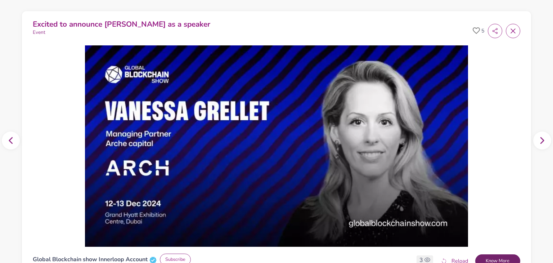
click at [504, 258] on button "Know More" at bounding box center [497, 261] width 45 height 14
click at [510, 33] on icon at bounding box center [513, 30] width 7 height 7
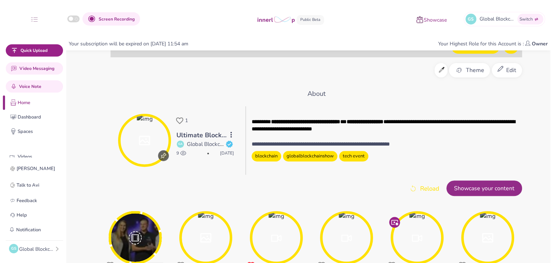
scroll to position [196, 0]
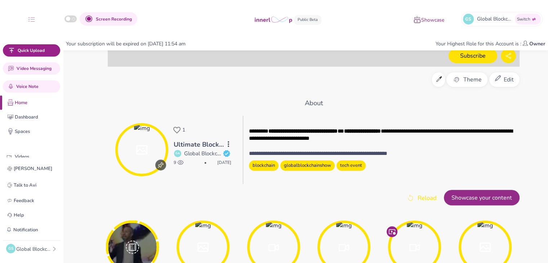
click at [500, 81] on icon at bounding box center [498, 79] width 6 height 9
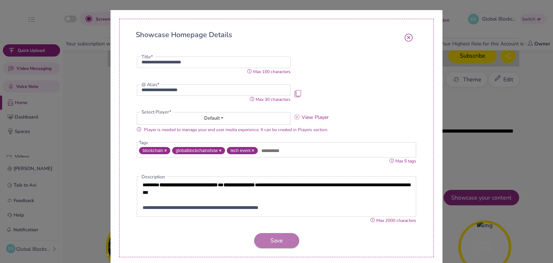
click at [303, 211] on p "**********" at bounding box center [275, 208] width 265 height 8
drag, startPoint x: 303, startPoint y: 211, endPoint x: 279, endPoint y: 202, distance: 25.0
click at [302, 210] on p "**********" at bounding box center [275, 208] width 265 height 8
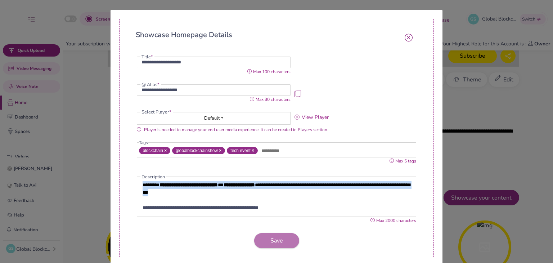
drag, startPoint x: 242, startPoint y: 194, endPoint x: 108, endPoint y: 171, distance: 135.8
click at [108, 171] on div "**********" at bounding box center [276, 131] width 553 height 263
paste div
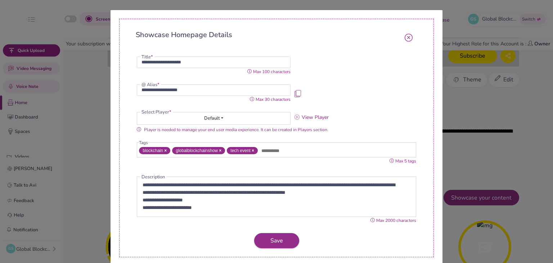
scroll to position [0, 0]
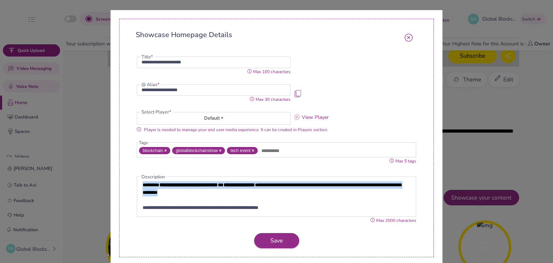
drag, startPoint x: 238, startPoint y: 192, endPoint x: 138, endPoint y: 173, distance: 101.2
click at [138, 173] on div "**********" at bounding box center [276, 138] width 315 height 238
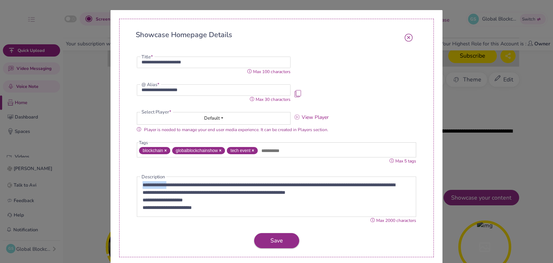
drag, startPoint x: 172, startPoint y: 186, endPoint x: 132, endPoint y: 179, distance: 40.9
click at [132, 179] on div "**********" at bounding box center [276, 138] width 315 height 238
click at [367, 193] on p "**********" at bounding box center [272, 188] width 259 height 15
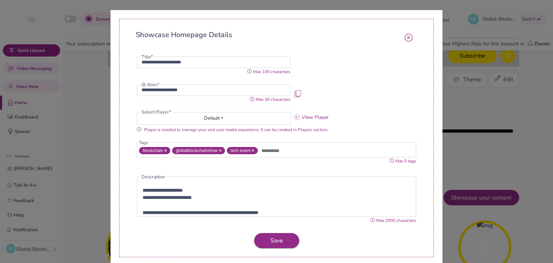
scroll to position [18, 0]
click at [204, 189] on p "**********" at bounding box center [272, 190] width 259 height 8
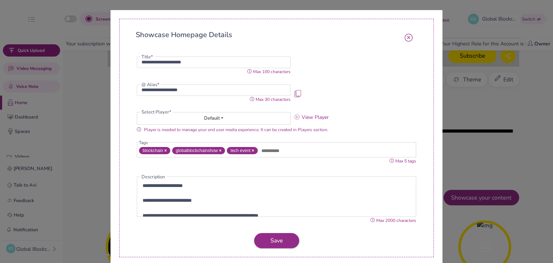
scroll to position [29, 0]
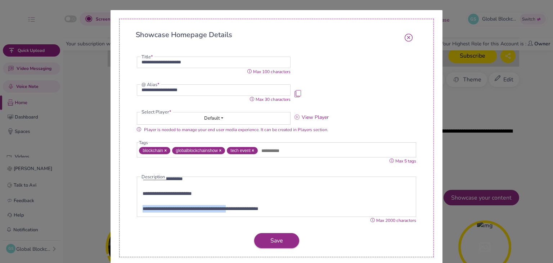
drag, startPoint x: 255, startPoint y: 209, endPoint x: 128, endPoint y: 210, distance: 126.8
click at [128, 210] on div "**********" at bounding box center [276, 138] width 315 height 238
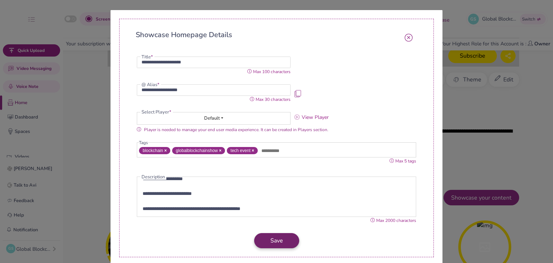
click at [274, 242] on span "Save" at bounding box center [276, 241] width 13 height 8
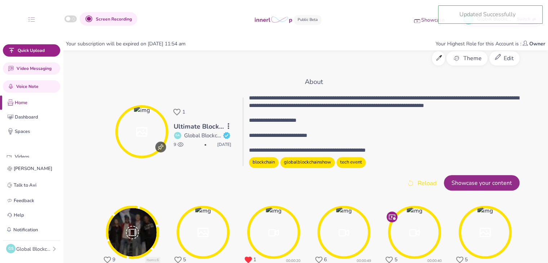
scroll to position [191, 0]
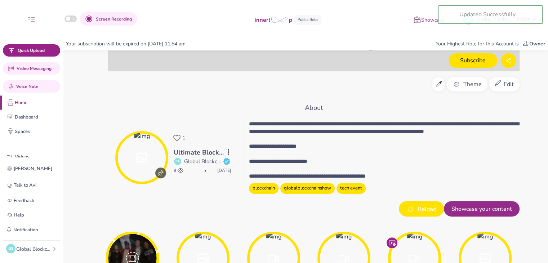
click at [436, 208] on span "Reload" at bounding box center [426, 209] width 19 height 9
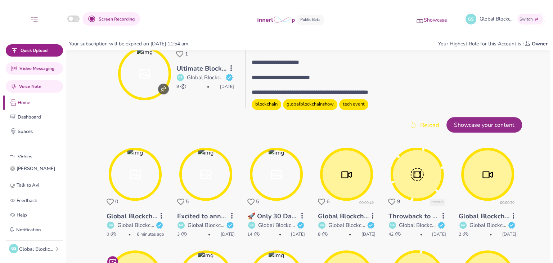
scroll to position [225, 0]
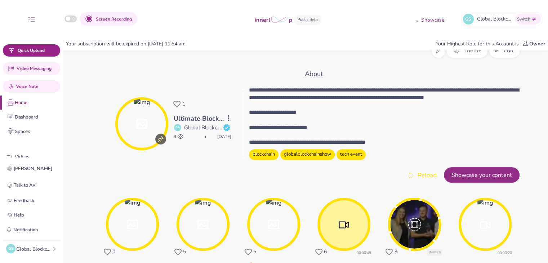
click at [348, 142] on p "**********" at bounding box center [384, 143] width 270 height 8
click at [504, 55] on div "Edit" at bounding box center [504, 50] width 30 height 14
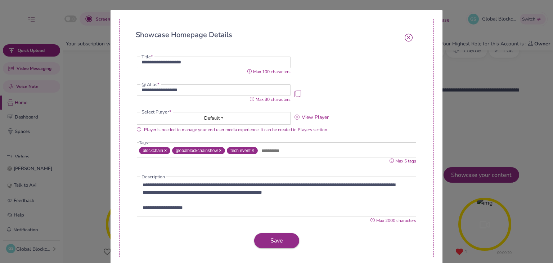
scroll to position [29, 0]
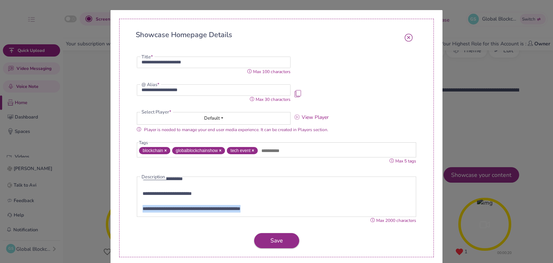
drag, startPoint x: 274, startPoint y: 210, endPoint x: 139, endPoint y: 211, distance: 135.1
click at [139, 211] on div "**********" at bounding box center [274, 197] width 275 height 40
copy p "**********"
click at [197, 224] on icon "button" at bounding box center [200, 223] width 6 height 6
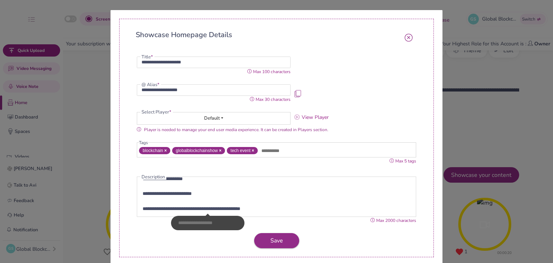
paste input "**********"
type input "**********"
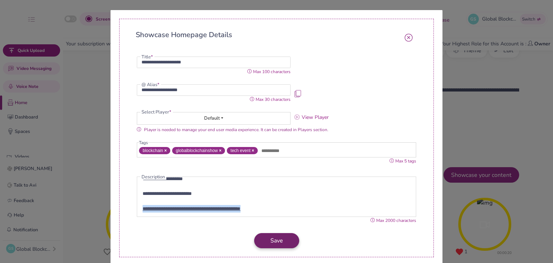
click at [270, 244] on span "Save" at bounding box center [276, 241] width 13 height 8
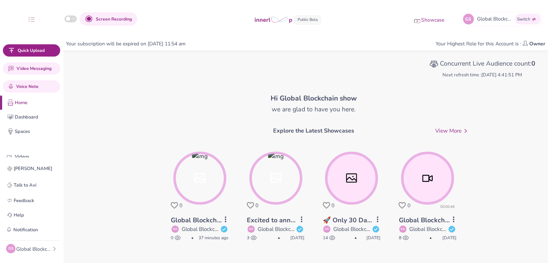
drag, startPoint x: 32, startPoint y: 248, endPoint x: 39, endPoint y: 248, distance: 7.2
click at [32, 248] on div "Global Blockchain show" at bounding box center [34, 249] width 36 height 8
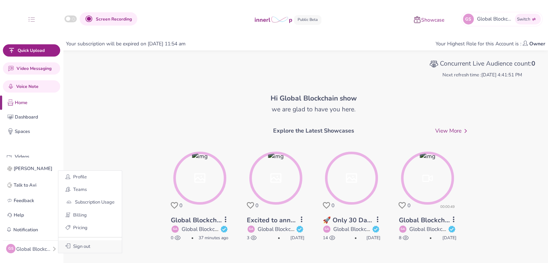
click at [63, 250] on button "Sign out" at bounding box center [89, 246] width 63 height 13
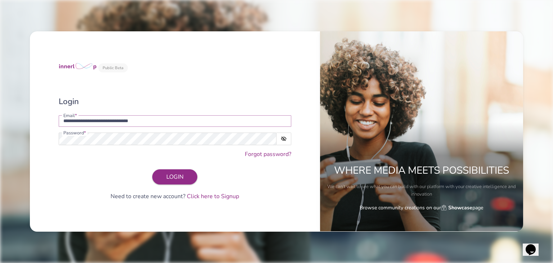
click at [250, 124] on input "**********" at bounding box center [175, 121] width 233 height 12
type input "**********"
click at [175, 181] on button "LOGIN" at bounding box center [174, 176] width 45 height 15
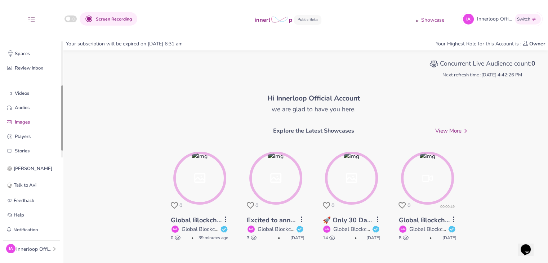
drag, startPoint x: 62, startPoint y: 81, endPoint x: 56, endPoint y: 117, distance: 36.2
click at [62, 124] on div at bounding box center [62, 117] width 2 height 65
drag, startPoint x: 62, startPoint y: 117, endPoint x: 39, endPoint y: 121, distance: 23.7
click at [55, 137] on div "Quick Upload Video Messaging Voice Note Home Dashboard Spaces Review Inbox Vide…" at bounding box center [31, 99] width 63 height 116
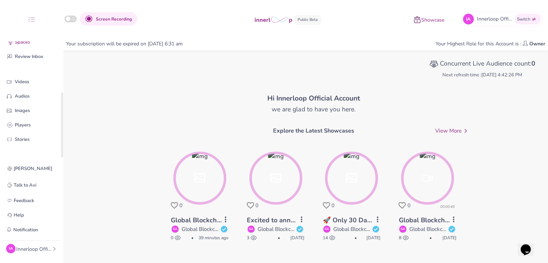
click at [35, 44] on p "Spaces" at bounding box center [37, 43] width 45 height 8
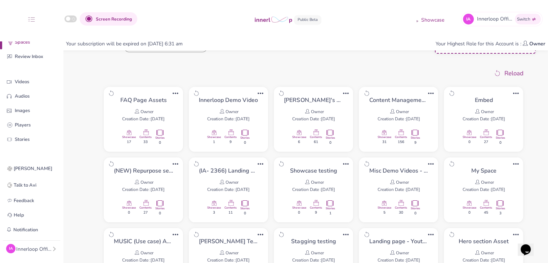
scroll to position [26, 0]
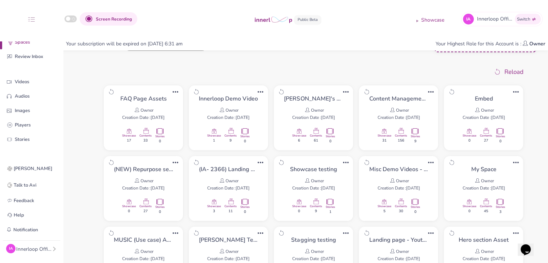
drag, startPoint x: 241, startPoint y: 98, endPoint x: 218, endPoint y: 57, distance: 46.9
click at [218, 57] on div "Display Options" at bounding box center [159, 47] width 153 height 21
drag, startPoint x: 215, startPoint y: 98, endPoint x: 241, endPoint y: 80, distance: 31.9
click at [237, 98] on h6 "Innerloop Demo Video" at bounding box center [228, 98] width 59 height 7
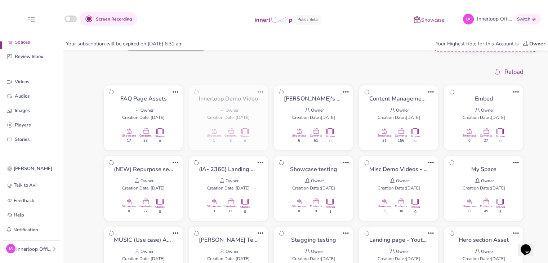
scroll to position [36, 0]
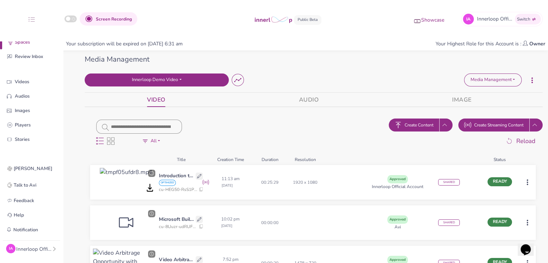
click at [213, 82] on button "Innerloop Demo Video" at bounding box center [157, 79] width 144 height 13
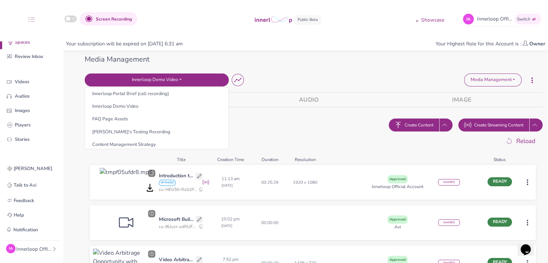
click at [496, 58] on div "Media Management" at bounding box center [314, 59] width 458 height 11
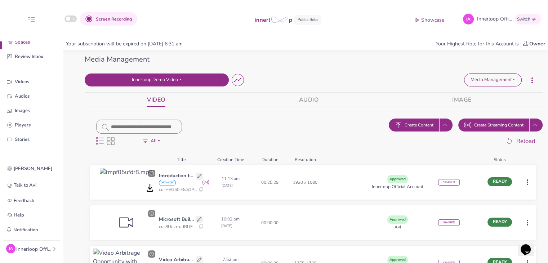
click at [195, 82] on button "Innerloop Demo Video" at bounding box center [157, 79] width 144 height 13
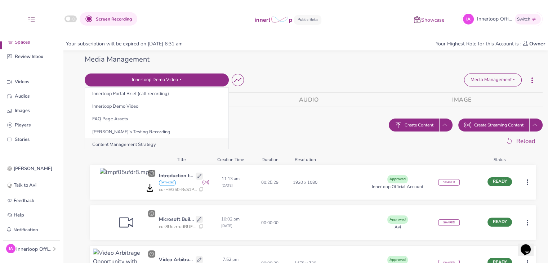
click at [192, 142] on button "Content Management Strategy" at bounding box center [156, 144] width 143 height 13
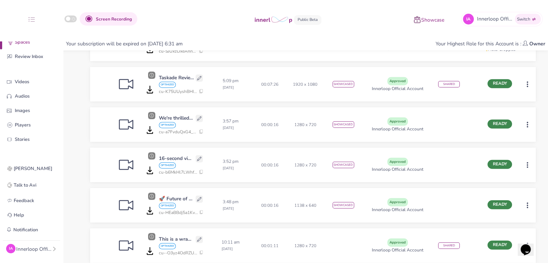
scroll to position [1852, 0]
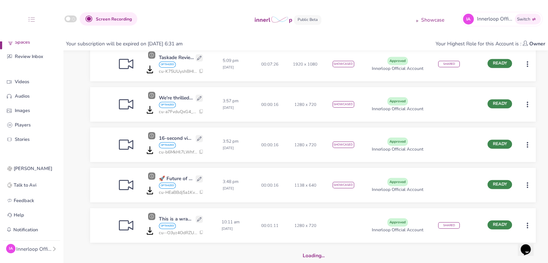
drag, startPoint x: 550, startPoint y: 175, endPoint x: 18, endPoint y: 21, distance: 554.7
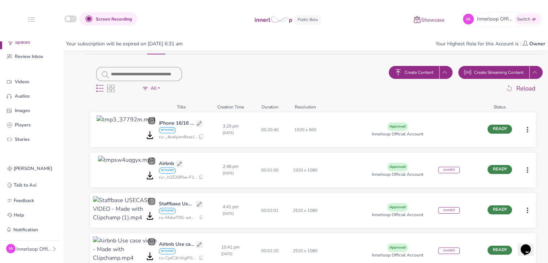
scroll to position [0, 0]
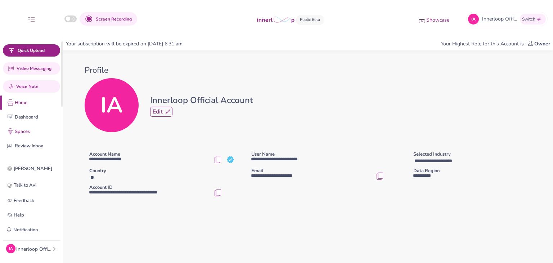
click at [30, 128] on p "Spaces" at bounding box center [37, 132] width 45 height 8
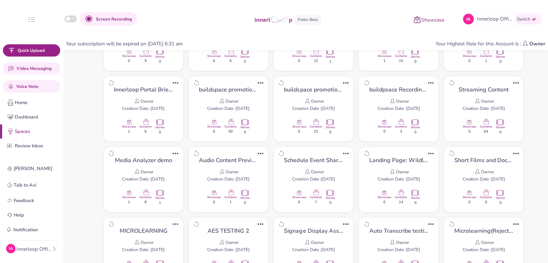
scroll to position [246, 0]
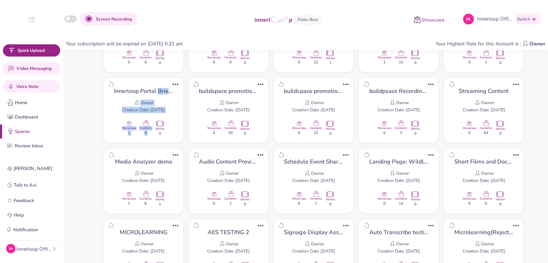
drag, startPoint x: 158, startPoint y: 90, endPoint x: 161, endPoint y: 116, distance: 26.2
click at [161, 116] on div "Innerloop Portal Brief (call recording) Owner Creation Date : [DATE] Showcase 1…" at bounding box center [143, 112] width 79 height 69
click at [177, 107] on div "Innerloop Portal Brief (call recording) Owner Creation Date : [DATE] Showcase 1…" at bounding box center [143, 110] width 79 height 65
drag, startPoint x: 545, startPoint y: 108, endPoint x: 548, endPoint y: 109, distance: 3.7
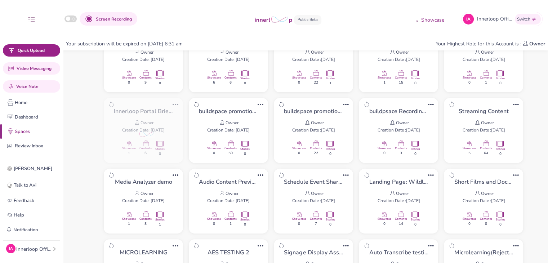
scroll to position [214, 0]
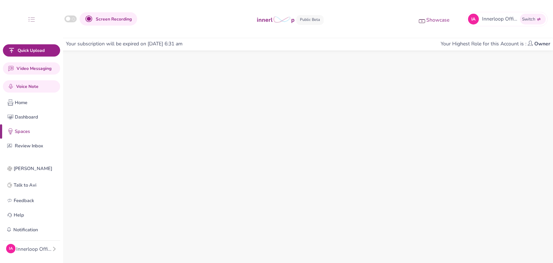
drag, startPoint x: 548, startPoint y: 109, endPoint x: 552, endPoint y: 75, distance: 34.4
click at [552, 75] on html "Screen Recording Showcase IA Innerloop Official Switch Quick Upload Video Messa…" at bounding box center [276, 131] width 553 height 263
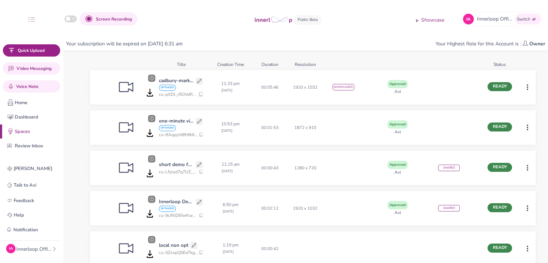
scroll to position [158, 0]
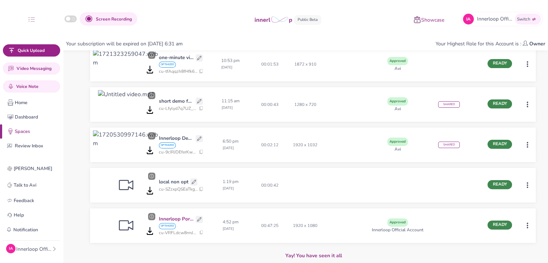
click at [184, 220] on p "Innerloop Portal brief (Call recording)" at bounding box center [176, 219] width 35 height 8
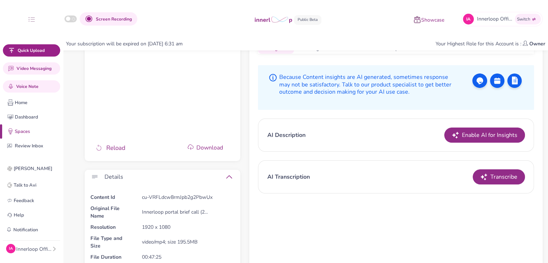
scroll to position [241, 0]
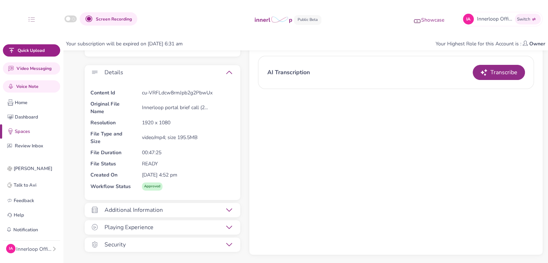
click at [224, 245] on div at bounding box center [228, 245] width 8 height 6
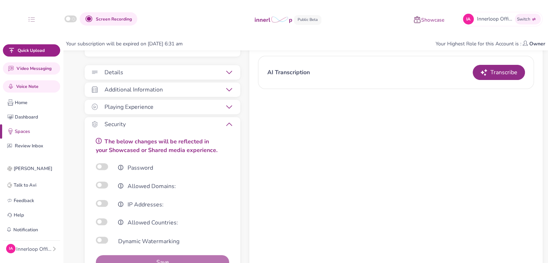
click at [228, 89] on icon at bounding box center [229, 90] width 6 height 6
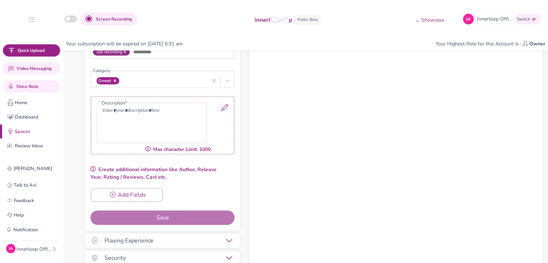
scroll to position [316, 0]
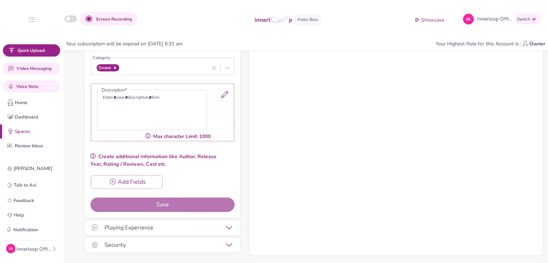
click at [227, 227] on icon at bounding box center [229, 228] width 6 height 6
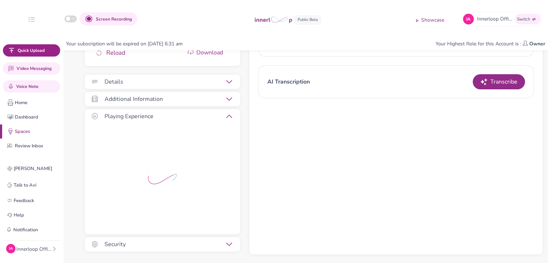
scroll to position [232, 0]
click at [127, 26] on div "Screen Recording Showcase IA Innerloop Official Switch" at bounding box center [274, 19] width 548 height 14
click at [55, 242] on div "IA Innerloop Official Account Profile Teams Subscription Usage Billing Pricing …" at bounding box center [31, 248] width 57 height 16
click at [55, 244] on div "button" at bounding box center [54, 248] width 5 height 9
click at [64, 245] on button "Sign out" at bounding box center [89, 246] width 63 height 13
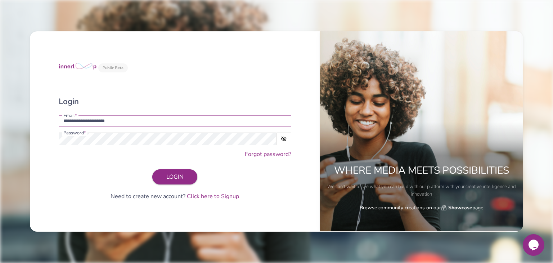
drag, startPoint x: 121, startPoint y: 123, endPoint x: 196, endPoint y: 106, distance: 76.4
click at [63, 120] on input "**********" at bounding box center [175, 121] width 233 height 12
type input "**********"
click at [164, 172] on button "LOGIN" at bounding box center [174, 176] width 45 height 15
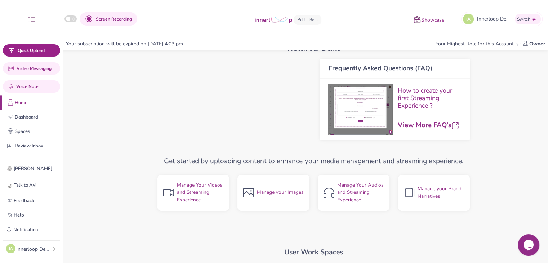
scroll to position [353, 0]
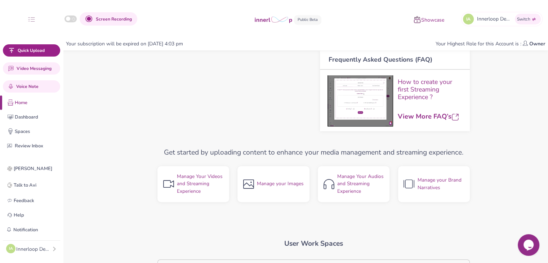
click at [416, 117] on h4 "View More FAQ’s" at bounding box center [429, 116] width 63 height 8
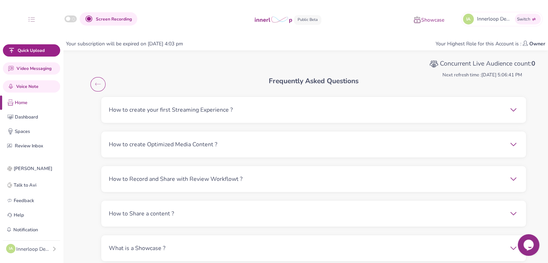
click at [93, 88] on button "button" at bounding box center [97, 84] width 15 height 14
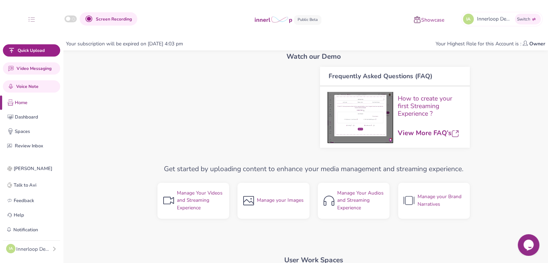
scroll to position [335, 0]
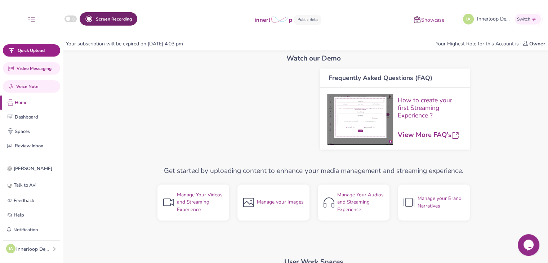
click at [121, 18] on button "Screen Recording" at bounding box center [109, 18] width 58 height 13
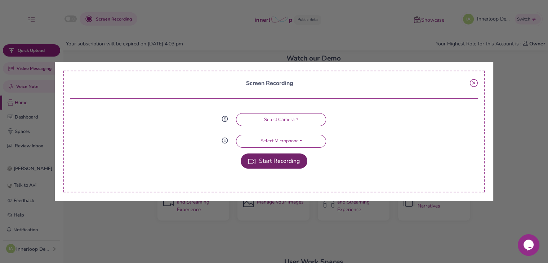
click at [262, 163] on button "Start Recording" at bounding box center [274, 160] width 67 height 15
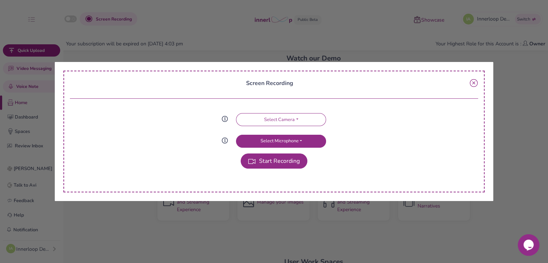
click at [294, 137] on button "Select Microphone" at bounding box center [281, 141] width 90 height 13
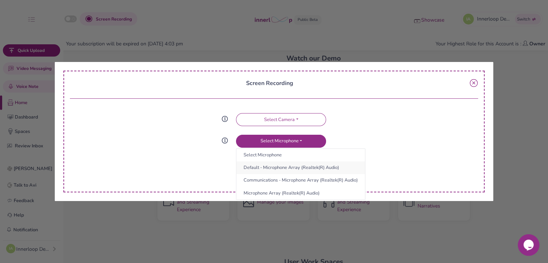
click at [294, 167] on button "Default - Microphone Array (Realtek(R) Audio)" at bounding box center [300, 167] width 129 height 13
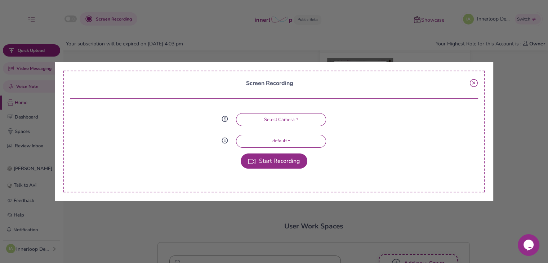
scroll to position [371, 0]
click at [306, 159] on button "Start Recording" at bounding box center [274, 160] width 67 height 15
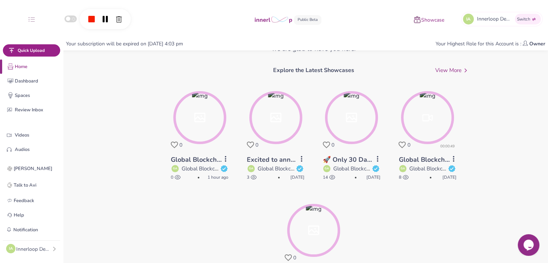
scroll to position [64, 0]
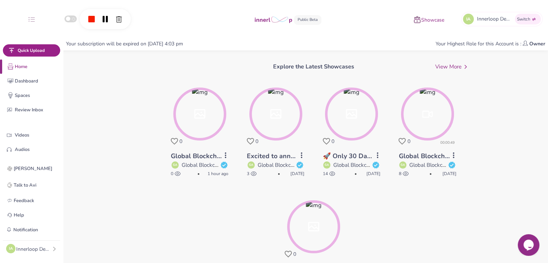
click at [89, 18] on rect at bounding box center [91, 19] width 6 height 6
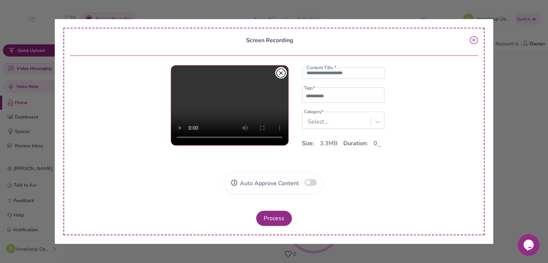
click at [93, 19] on div "Screen Recording Content Title * Tags * Category * Select... Size: 3.3MB Durati…" at bounding box center [274, 131] width 438 height 225
click at [347, 76] on input "text" at bounding box center [343, 73] width 82 height 12
type input "**********"
click at [332, 98] on input "text" at bounding box center [329, 96] width 50 height 9
type input "***"
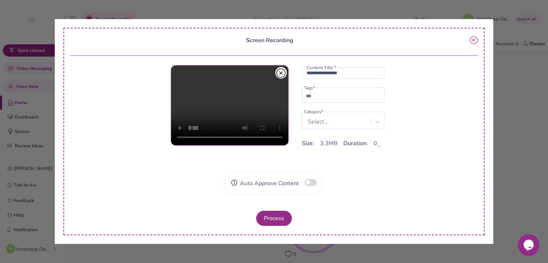
click at [335, 120] on div "Select..." at bounding box center [337, 121] width 67 height 13
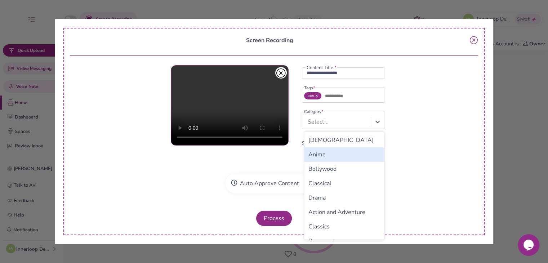
click at [336, 155] on div "Anime" at bounding box center [344, 154] width 80 height 14
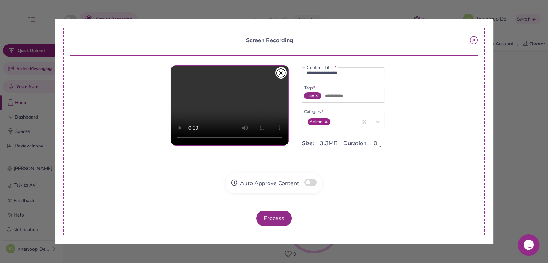
click at [313, 185] on button "button" at bounding box center [310, 182] width 12 height 7
click at [269, 215] on button "Process" at bounding box center [274, 218] width 36 height 15
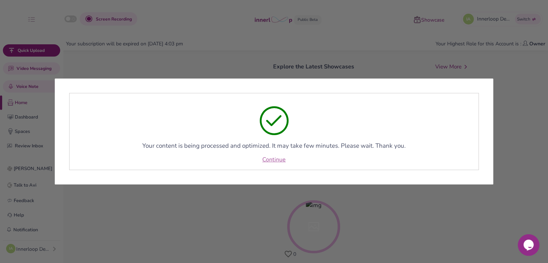
click at [279, 161] on link "Continue" at bounding box center [273, 159] width 23 height 9
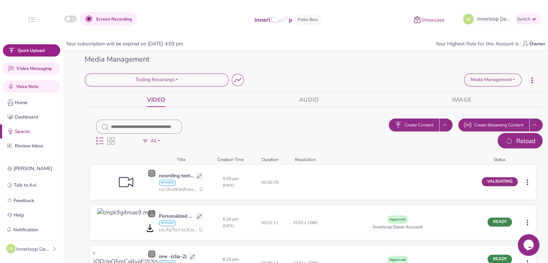
click at [509, 146] on button "Reload" at bounding box center [519, 141] width 45 height 16
click at [533, 143] on span "Reload" at bounding box center [525, 140] width 19 height 9
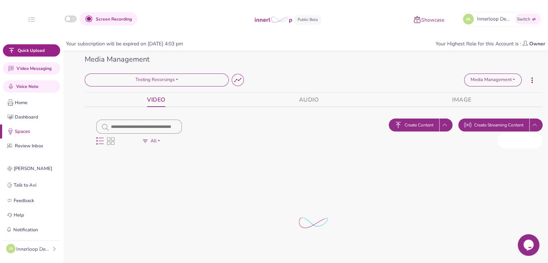
click at [533, 143] on span "Reload" at bounding box center [525, 140] width 19 height 9
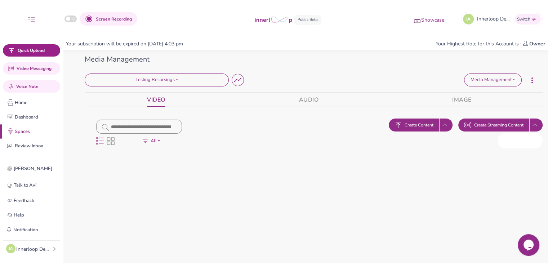
click at [533, 143] on span "Reload" at bounding box center [525, 140] width 19 height 9
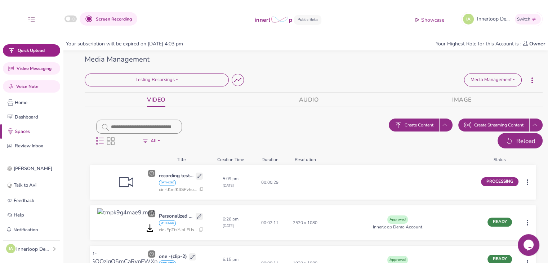
click at [513, 142] on button "Reload" at bounding box center [519, 141] width 45 height 16
click at [517, 144] on span "Reload" at bounding box center [525, 140] width 19 height 9
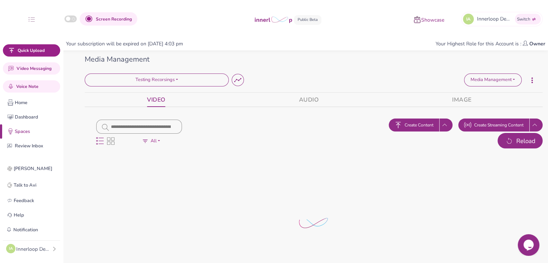
click at [517, 144] on span "Reload" at bounding box center [525, 140] width 19 height 9
drag, startPoint x: 516, startPoint y: 145, endPoint x: 513, endPoint y: 132, distance: 13.1
click at [516, 143] on span "Reload" at bounding box center [525, 140] width 19 height 9
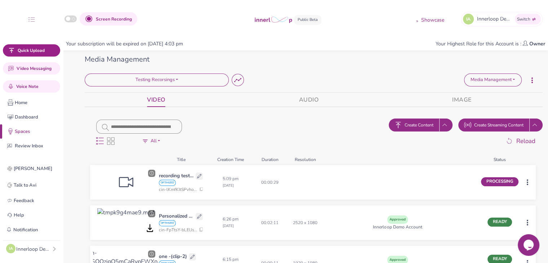
click at [522, 145] on button "Reload" at bounding box center [519, 141] width 45 height 16
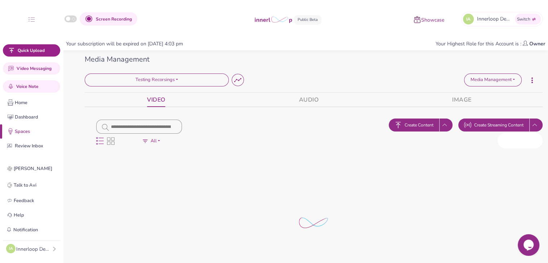
click at [523, 144] on span "Reload" at bounding box center [525, 140] width 19 height 9
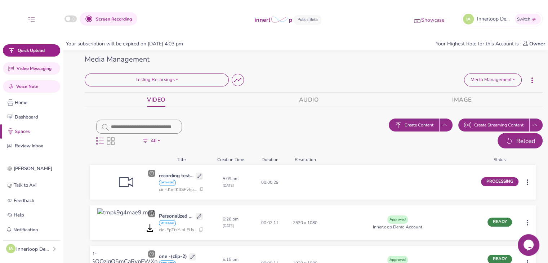
click at [531, 144] on span "Reload" at bounding box center [525, 140] width 19 height 9
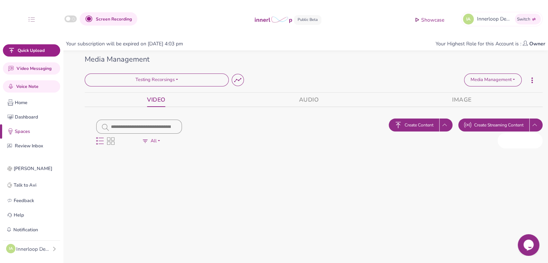
click at [531, 144] on span "Reload" at bounding box center [525, 140] width 19 height 9
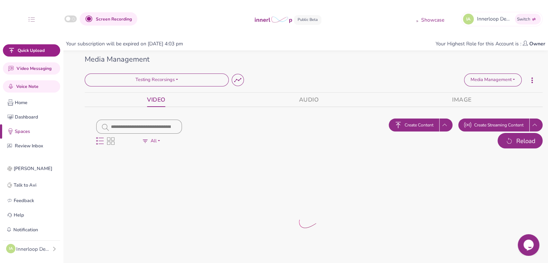
click at [531, 144] on span "Reload" at bounding box center [525, 140] width 19 height 9
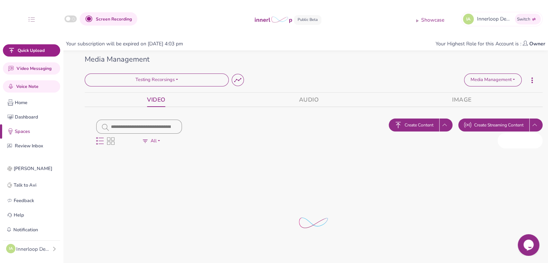
click at [531, 144] on span "Reload" at bounding box center [525, 140] width 19 height 9
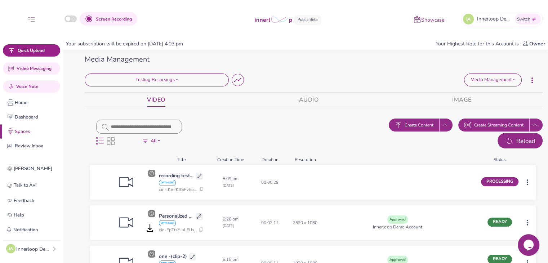
click at [531, 144] on span "Reload" at bounding box center [525, 140] width 19 height 9
click at [531, 133] on button "Reload" at bounding box center [519, 141] width 45 height 16
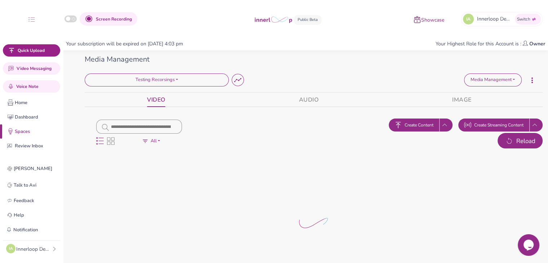
click at [537, 142] on button "Reload" at bounding box center [519, 141] width 45 height 16
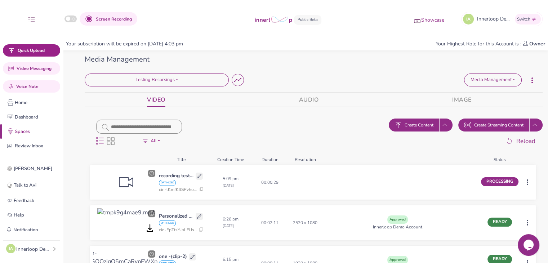
click at [514, 149] on div "Display Options All Processing Ready Draft Failed Approved Commented Assigned F…" at bounding box center [313, 134] width 469 height 33
click at [513, 145] on button "Reload" at bounding box center [519, 141] width 45 height 16
click at [527, 130] on button "Create Streaming Content" at bounding box center [493, 124] width 71 height 13
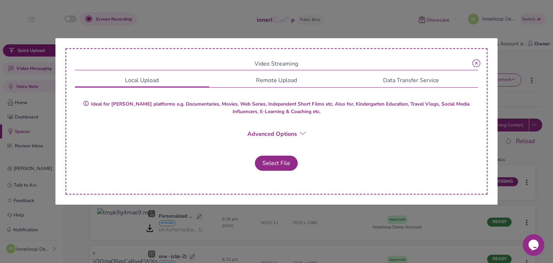
click at [488, 135] on div "Video Streaming Local Upload Remote Upload Data Transfer Service Ideal for [PER…" at bounding box center [277, 121] width 422 height 147
click at [478, 65] on icon at bounding box center [476, 63] width 8 height 8
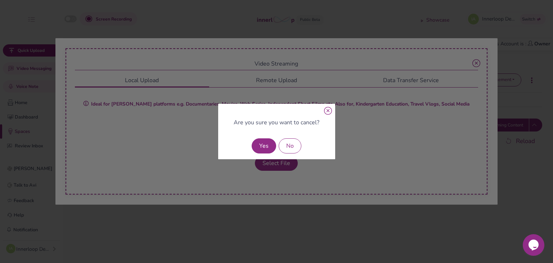
drag, startPoint x: 271, startPoint y: 140, endPoint x: 275, endPoint y: 143, distance: 4.7
click at [269, 142] on button "Yes" at bounding box center [264, 145] width 24 height 15
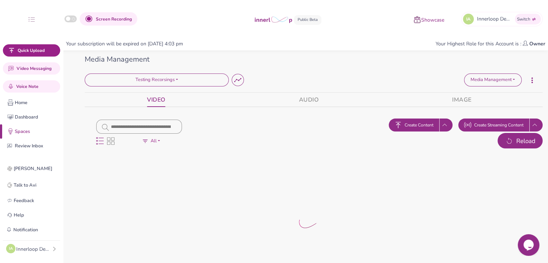
click at [524, 136] on span "Reload" at bounding box center [525, 140] width 19 height 9
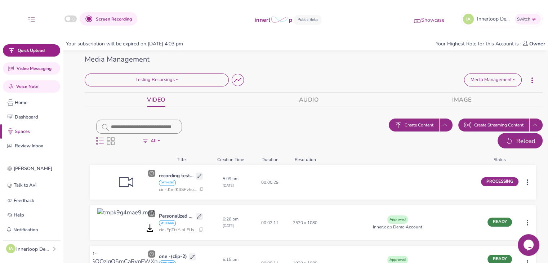
click at [522, 145] on button "Reload" at bounding box center [519, 141] width 45 height 16
click at [524, 140] on span "Reload" at bounding box center [525, 140] width 19 height 9
click at [516, 140] on span "Reload" at bounding box center [525, 140] width 19 height 9
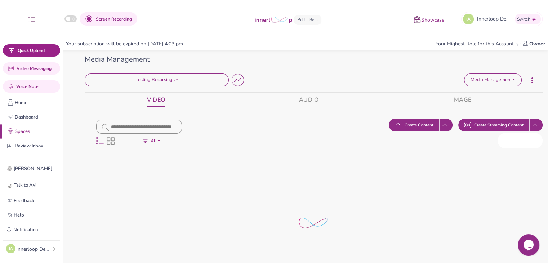
click at [516, 140] on span "Reload" at bounding box center [525, 140] width 19 height 9
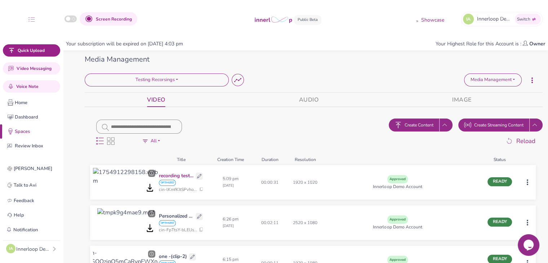
click at [185, 174] on p "recording testing" at bounding box center [176, 176] width 35 height 8
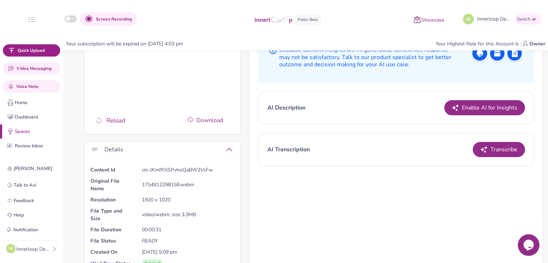
scroll to position [241, 0]
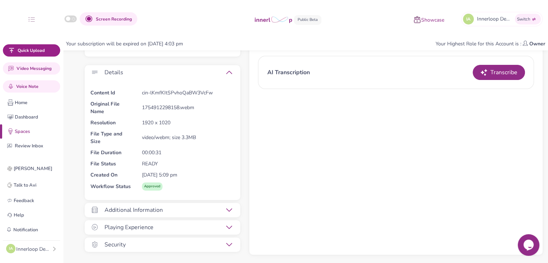
click at [228, 220] on div "Playing Experience" at bounding box center [157, 227] width 156 height 14
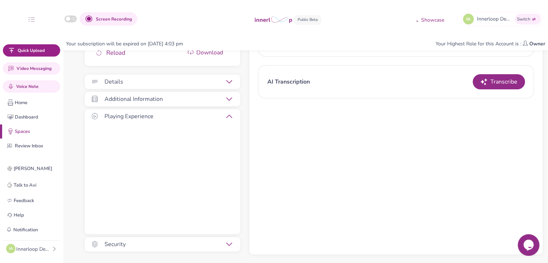
drag, startPoint x: 227, startPoint y: 245, endPoint x: 280, endPoint y: 234, distance: 54.3
click at [227, 245] on icon at bounding box center [229, 244] width 6 height 6
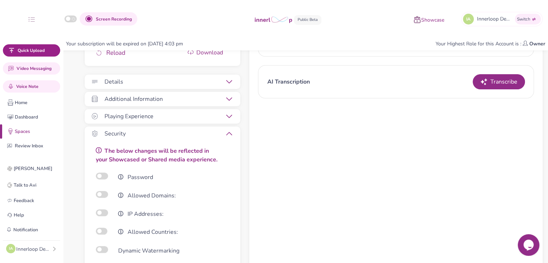
scroll to position [241, 0]
